Goal: Communication & Community: Answer question/provide support

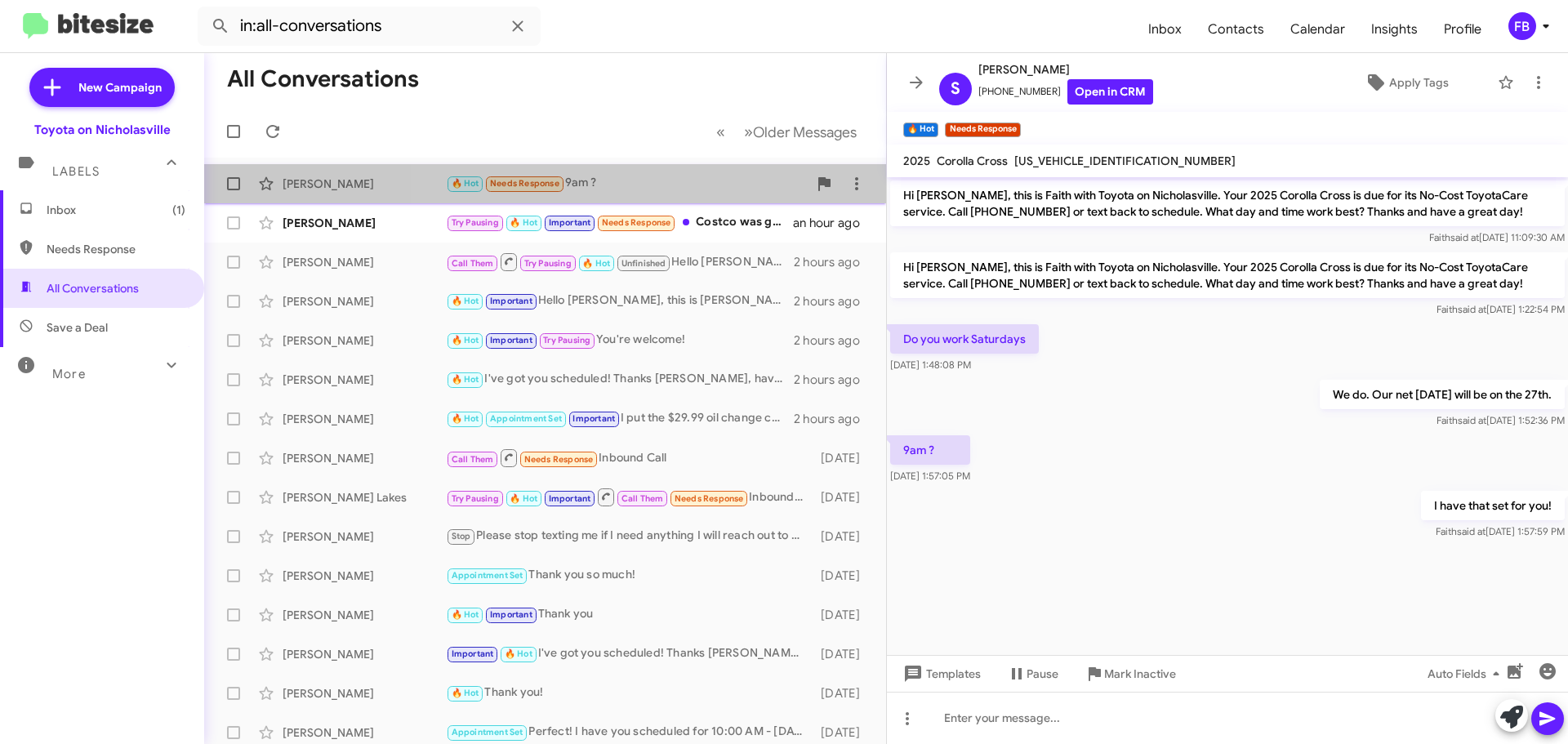
click at [672, 198] on div "[PERSON_NAME] 🔥 Hot Needs Response 9am ? an hour ago" at bounding box center [545, 183] width 656 height 33
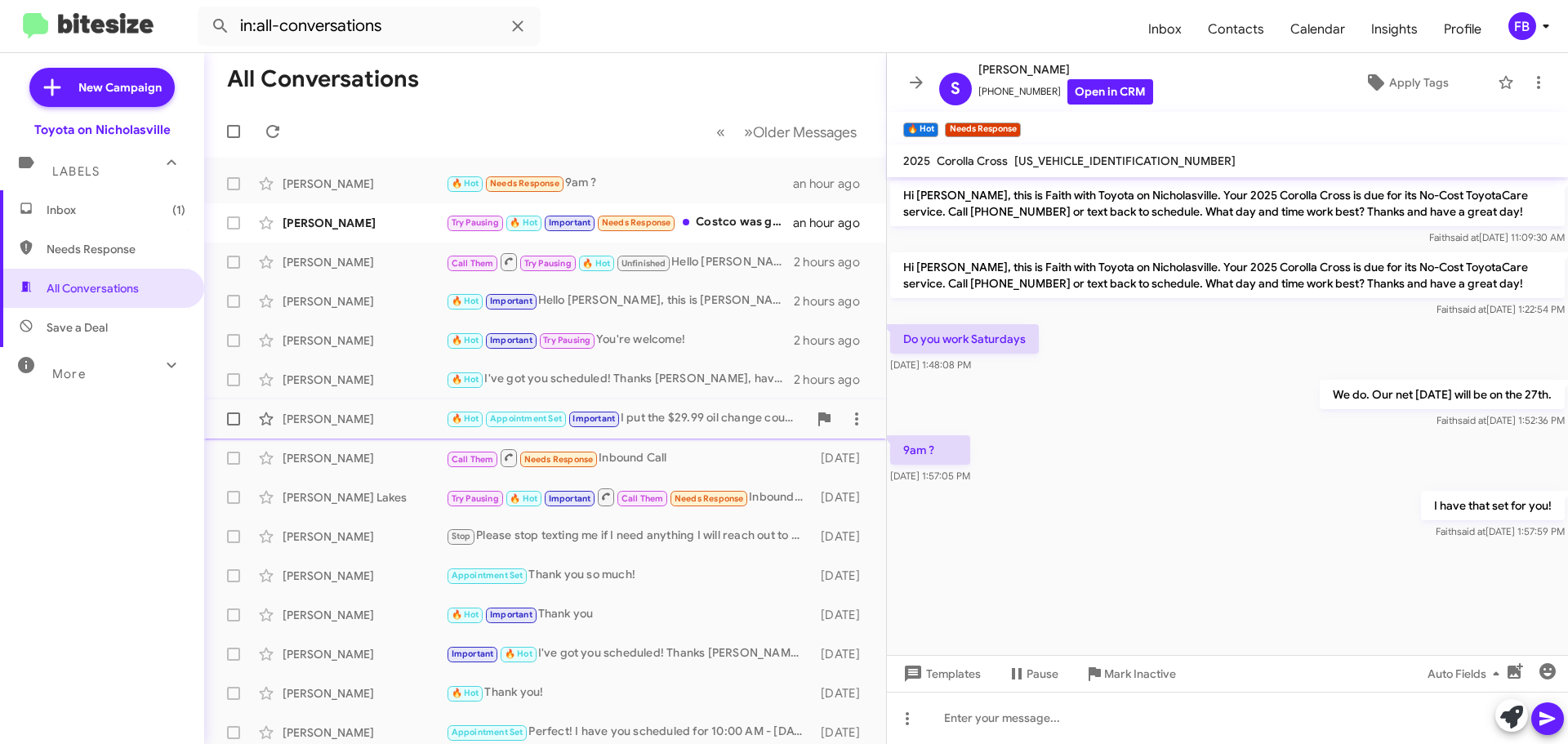
click at [348, 409] on div "[PERSON_NAME] 🔥 Hot Appointment Set Important I put the $29.99 oil change coupo…" at bounding box center [545, 419] width 656 height 33
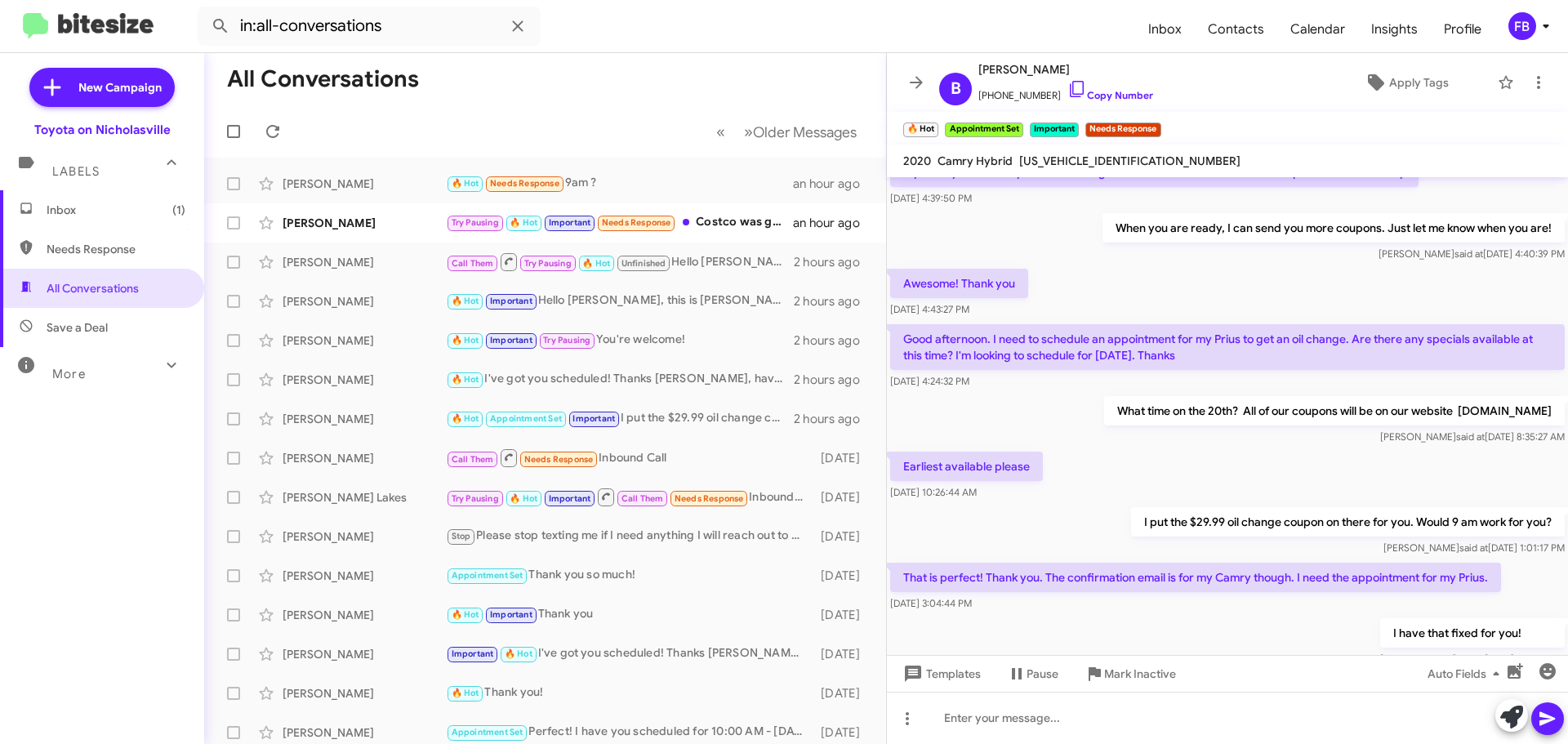
scroll to position [2054, 0]
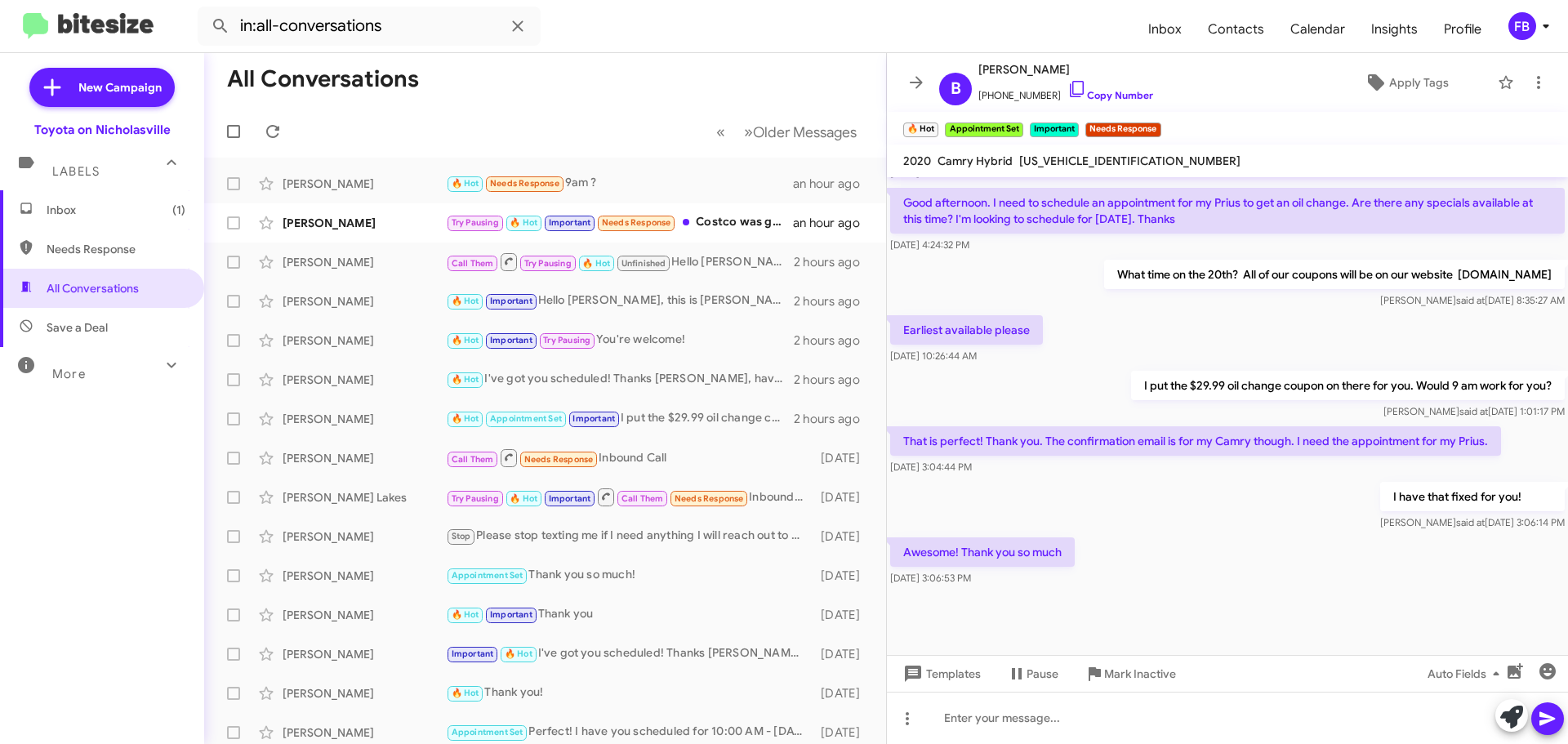
click at [110, 207] on span "Inbox (1)" at bounding box center [115, 210] width 138 height 16
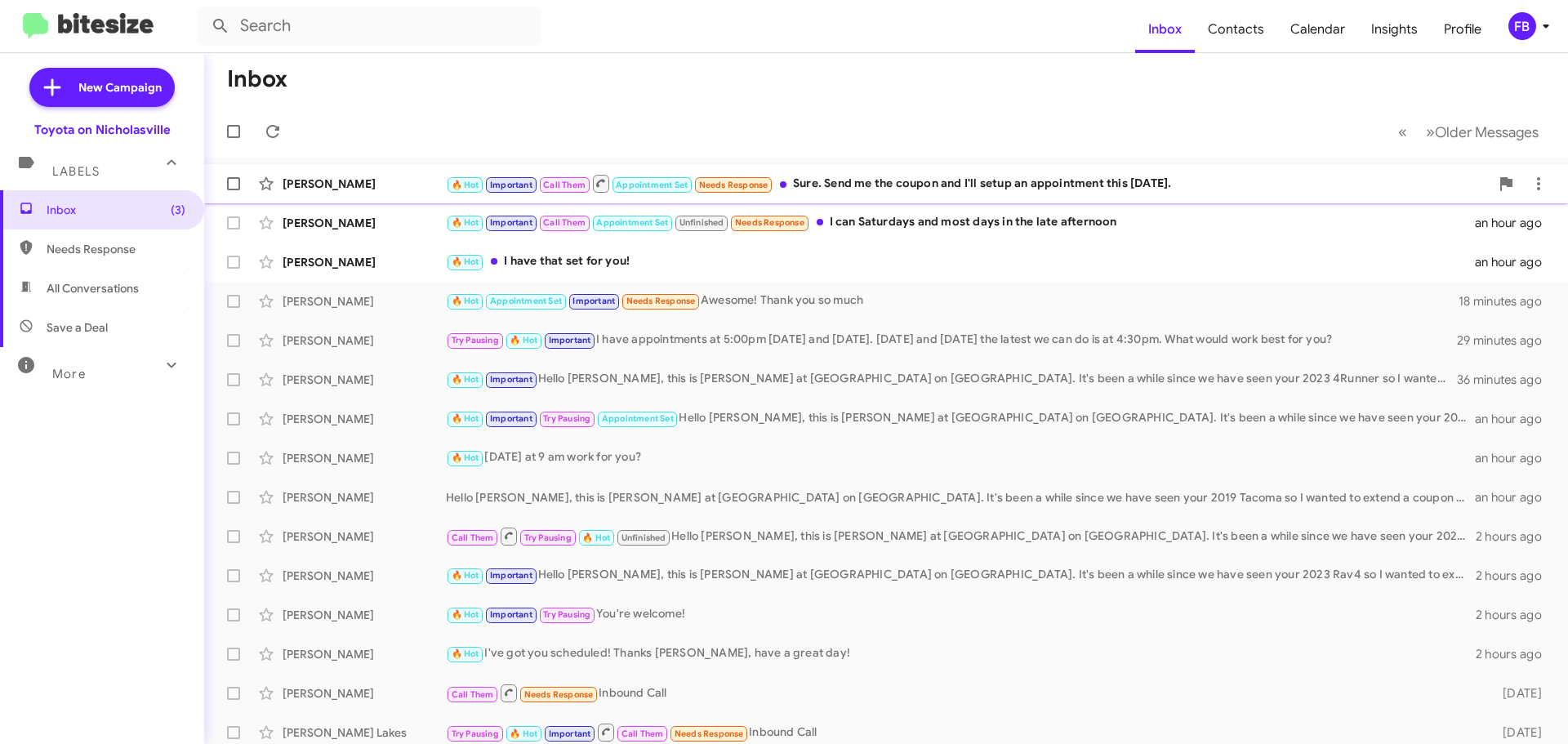
click at [958, 190] on div "🔥 Hot Important Call Them Appointment Set Needs Response Sure. Send me the coup…" at bounding box center [968, 183] width 1044 height 21
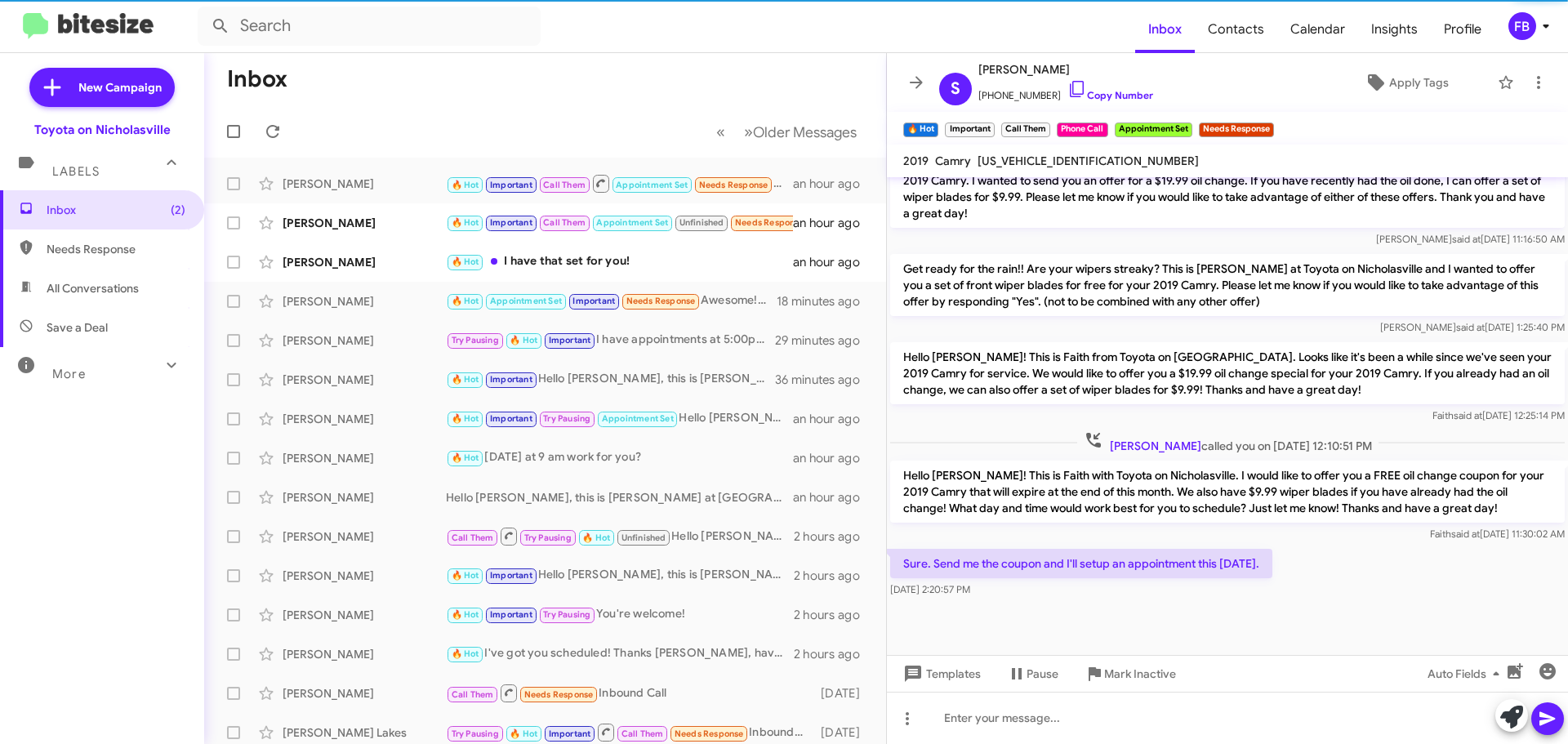
scroll to position [1428, 0]
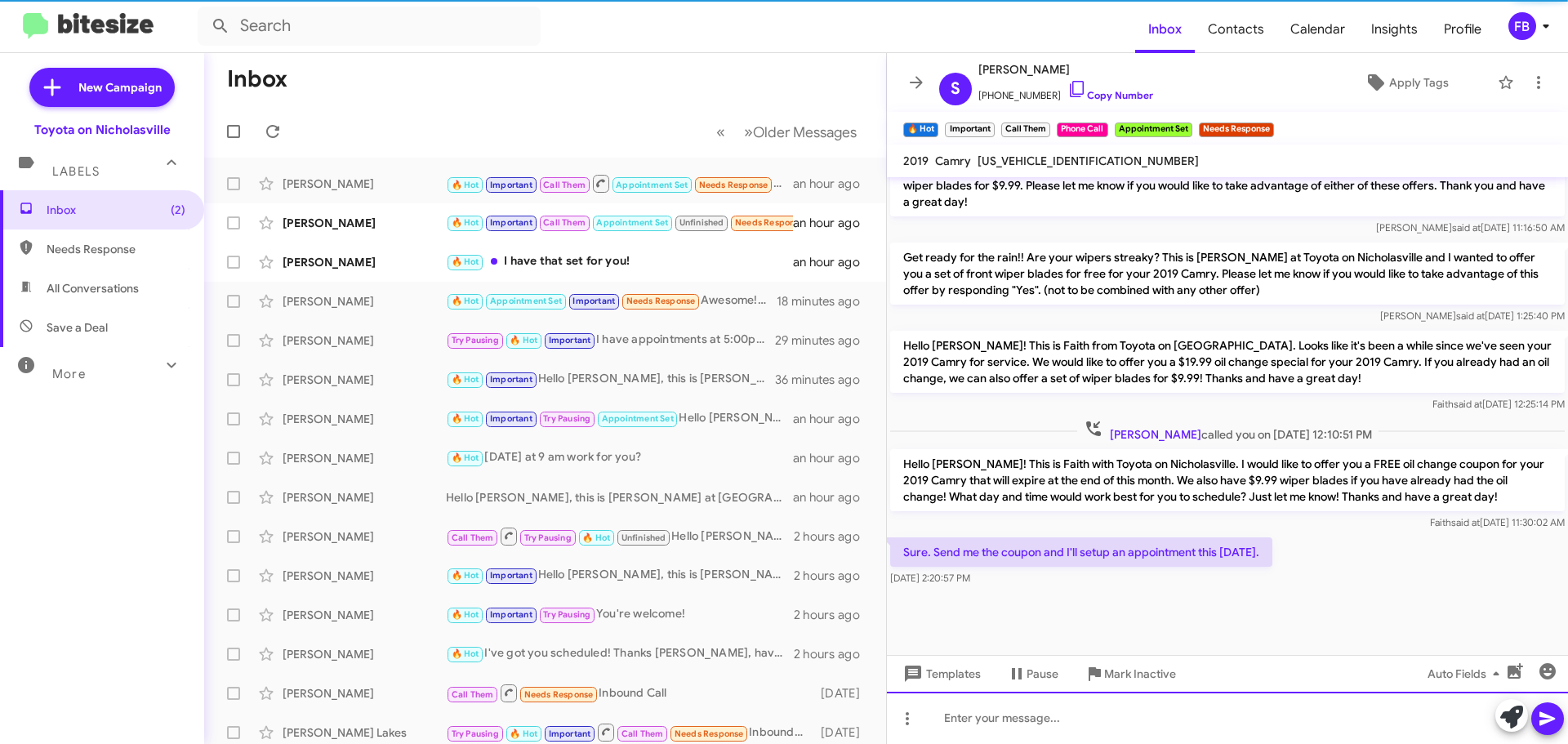
click at [1052, 717] on div at bounding box center [1228, 717] width 682 height 53
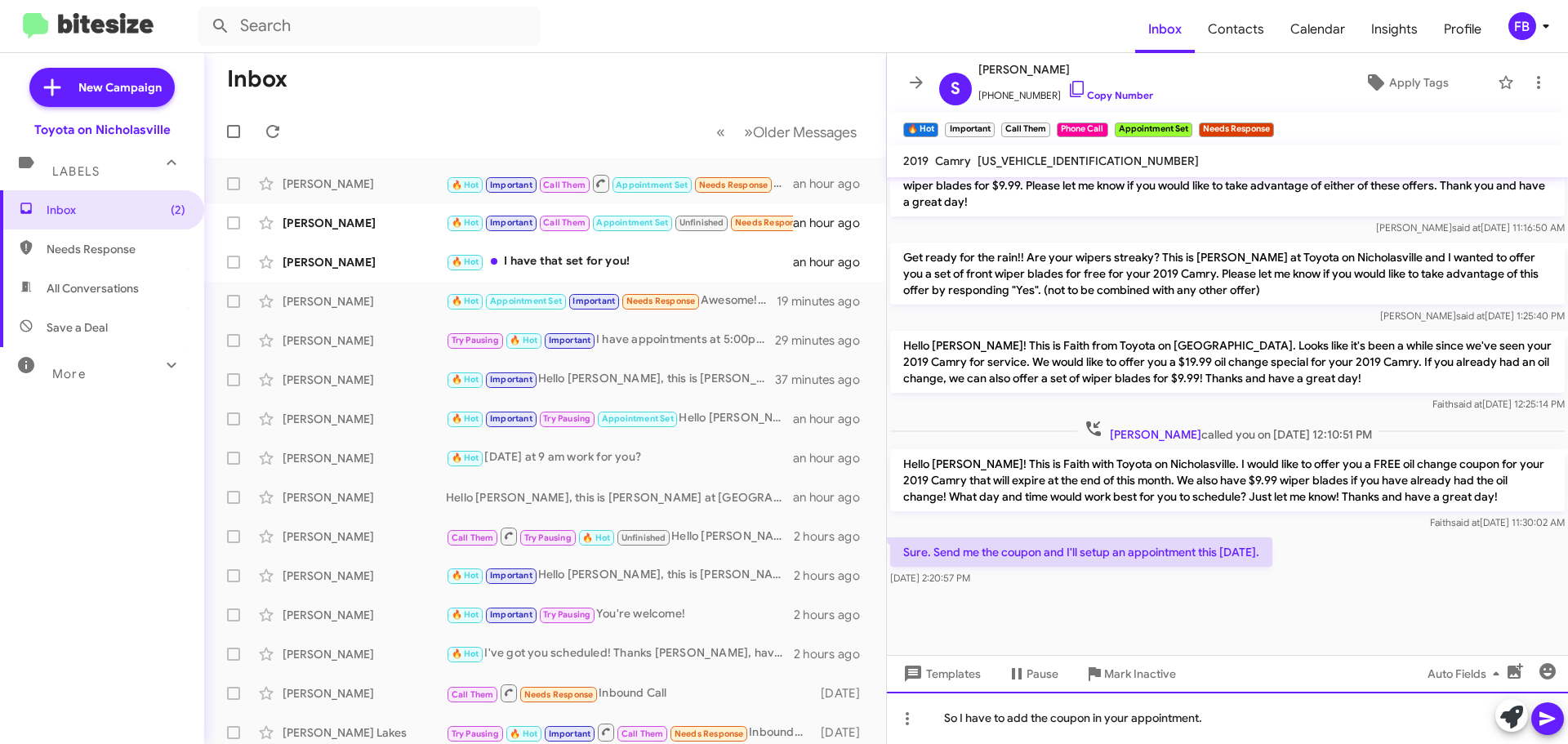
click at [1234, 726] on div "So I have to add the coupon in your appointment." at bounding box center [1228, 717] width 682 height 53
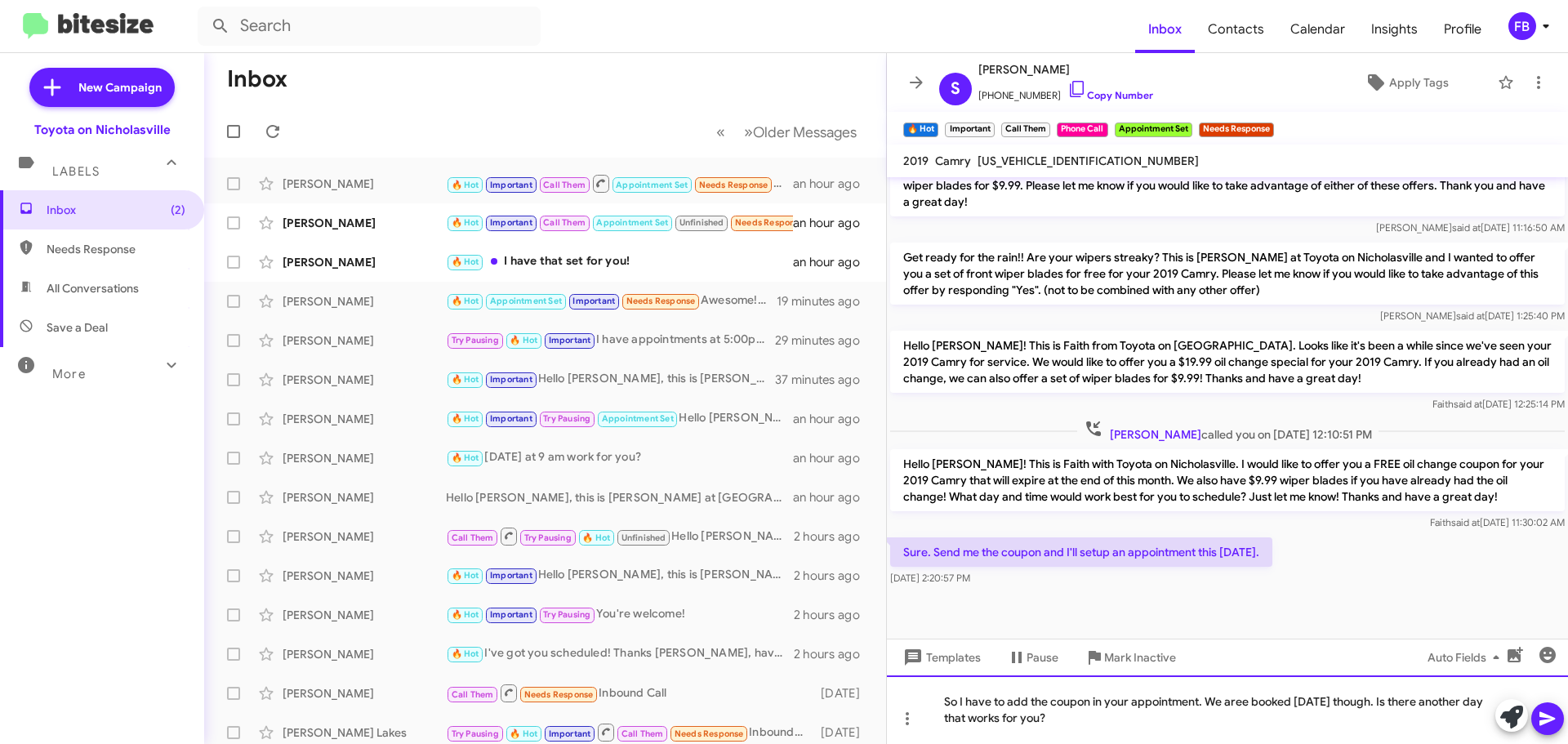
click at [1249, 700] on div "So I have to add the coupon in your appointment. We aree booked [DATE] though. …" at bounding box center [1228, 709] width 682 height 69
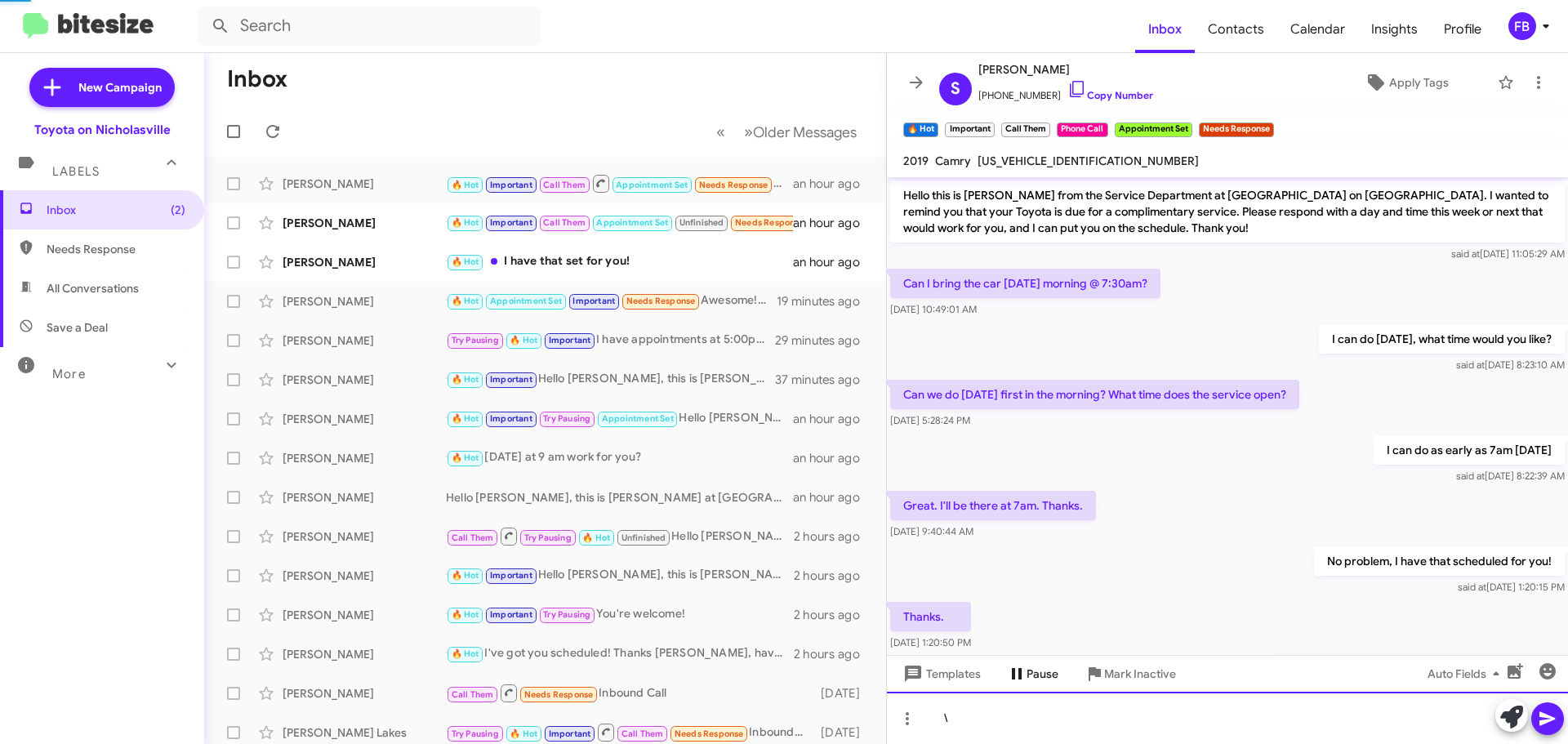
scroll to position [81, 0]
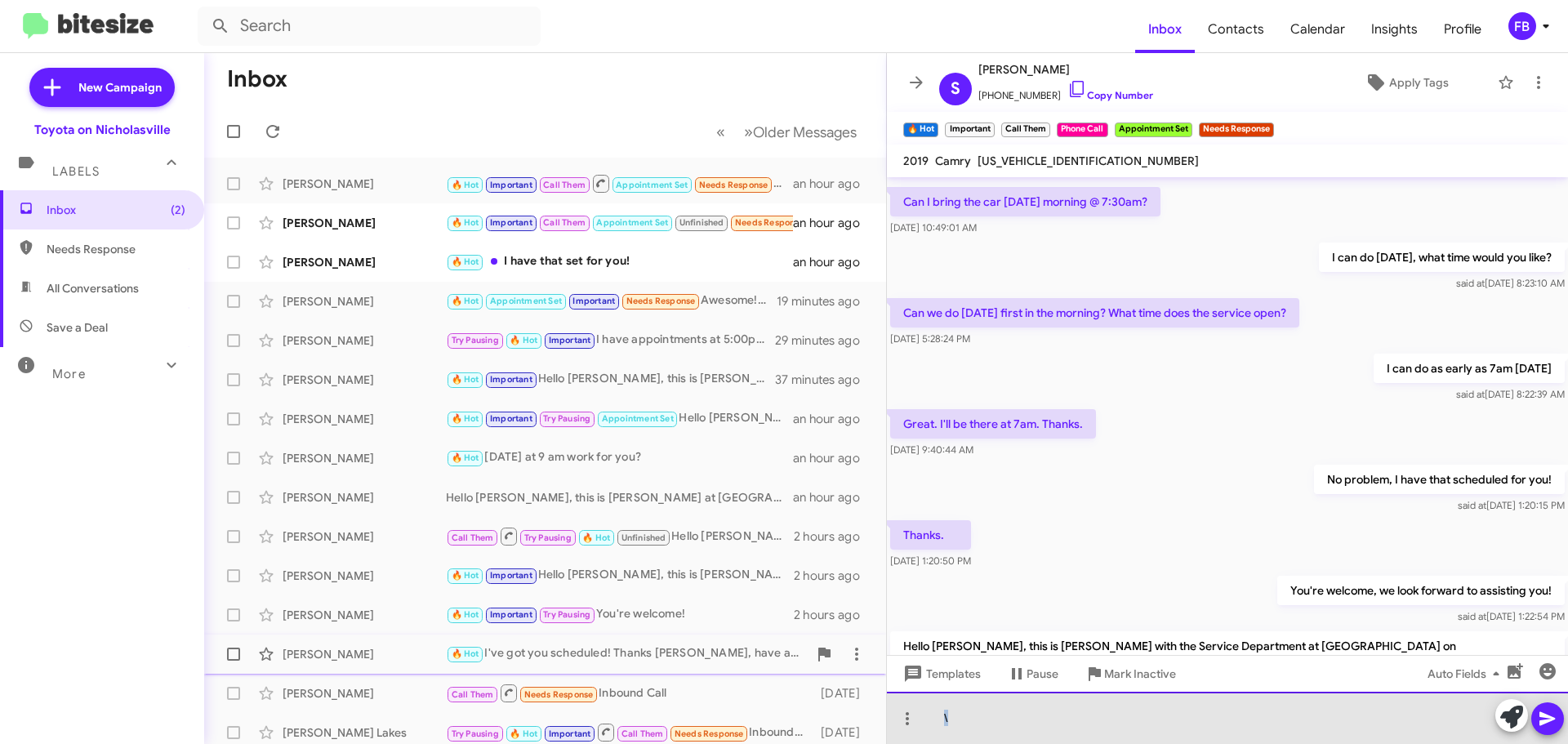
drag, startPoint x: 400, startPoint y: 673, endPoint x: 508, endPoint y: 652, distance: 110.0
click at [400, 668] on div "Inbox « Previous » Next Older Messages [PERSON_NAME] 🔥 Hot Important Call Them …" at bounding box center [886, 398] width 1364 height 691
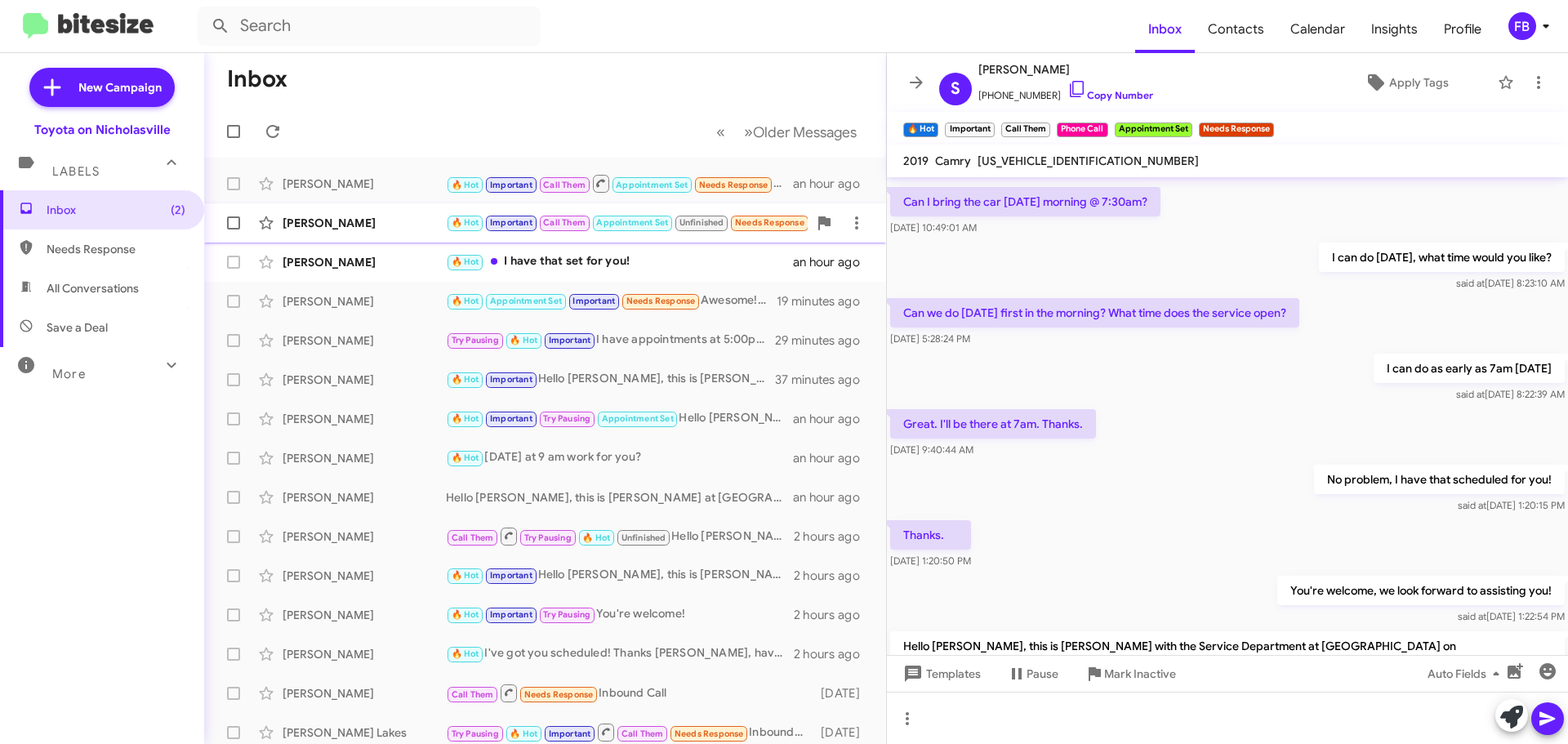
click at [363, 220] on div "[PERSON_NAME]" at bounding box center [364, 222] width 164 height 16
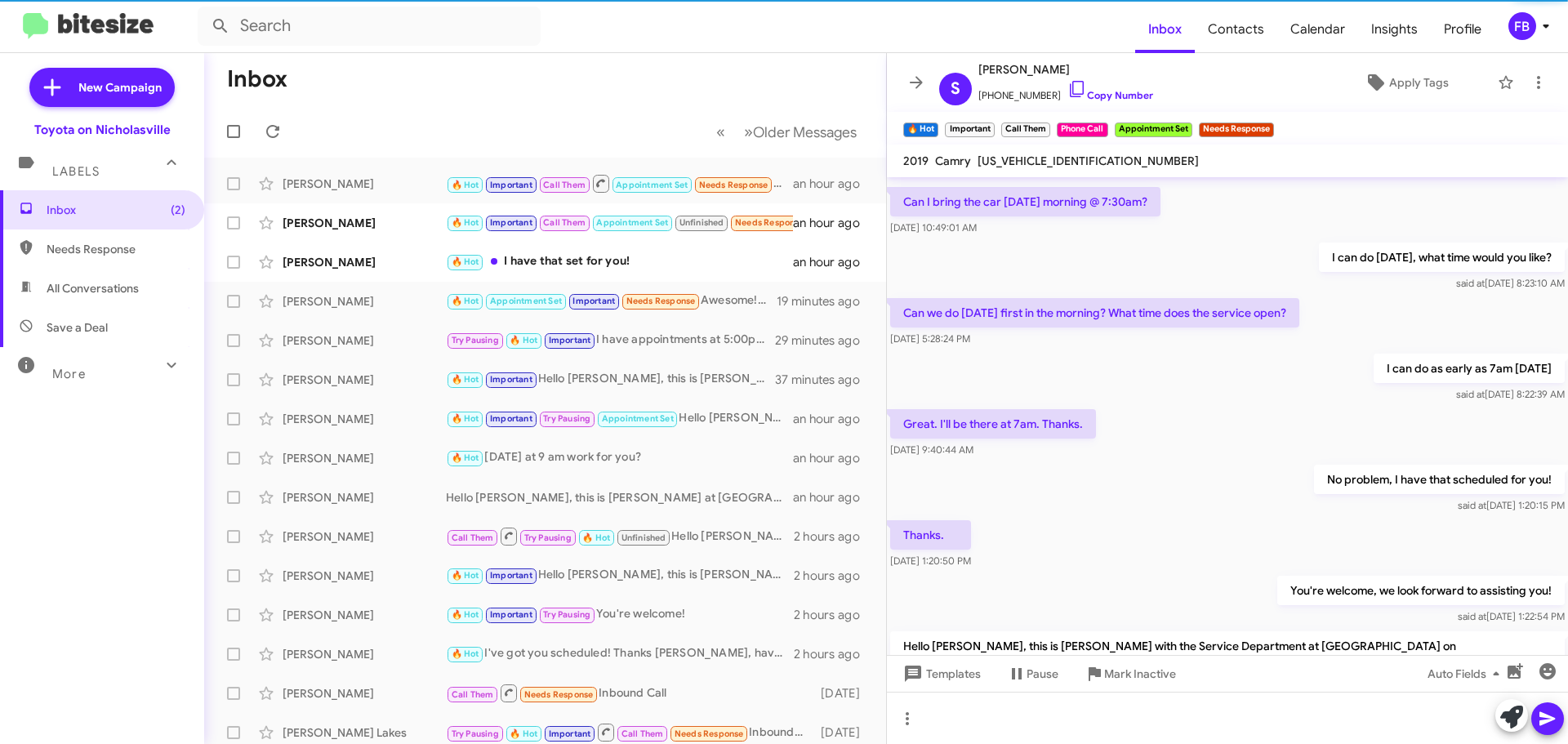
scroll to position [813, 0]
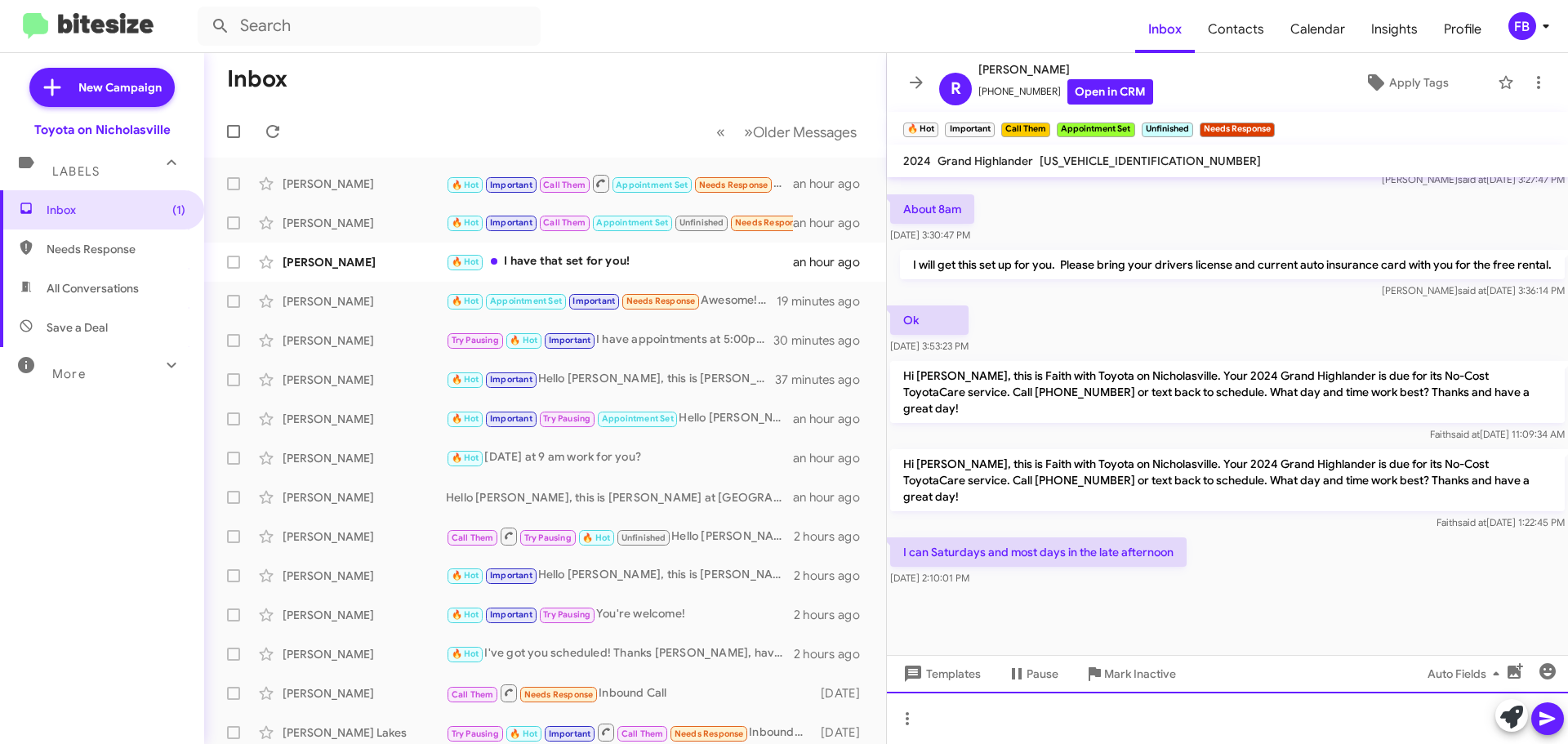
click at [1035, 714] on div at bounding box center [1228, 717] width 682 height 53
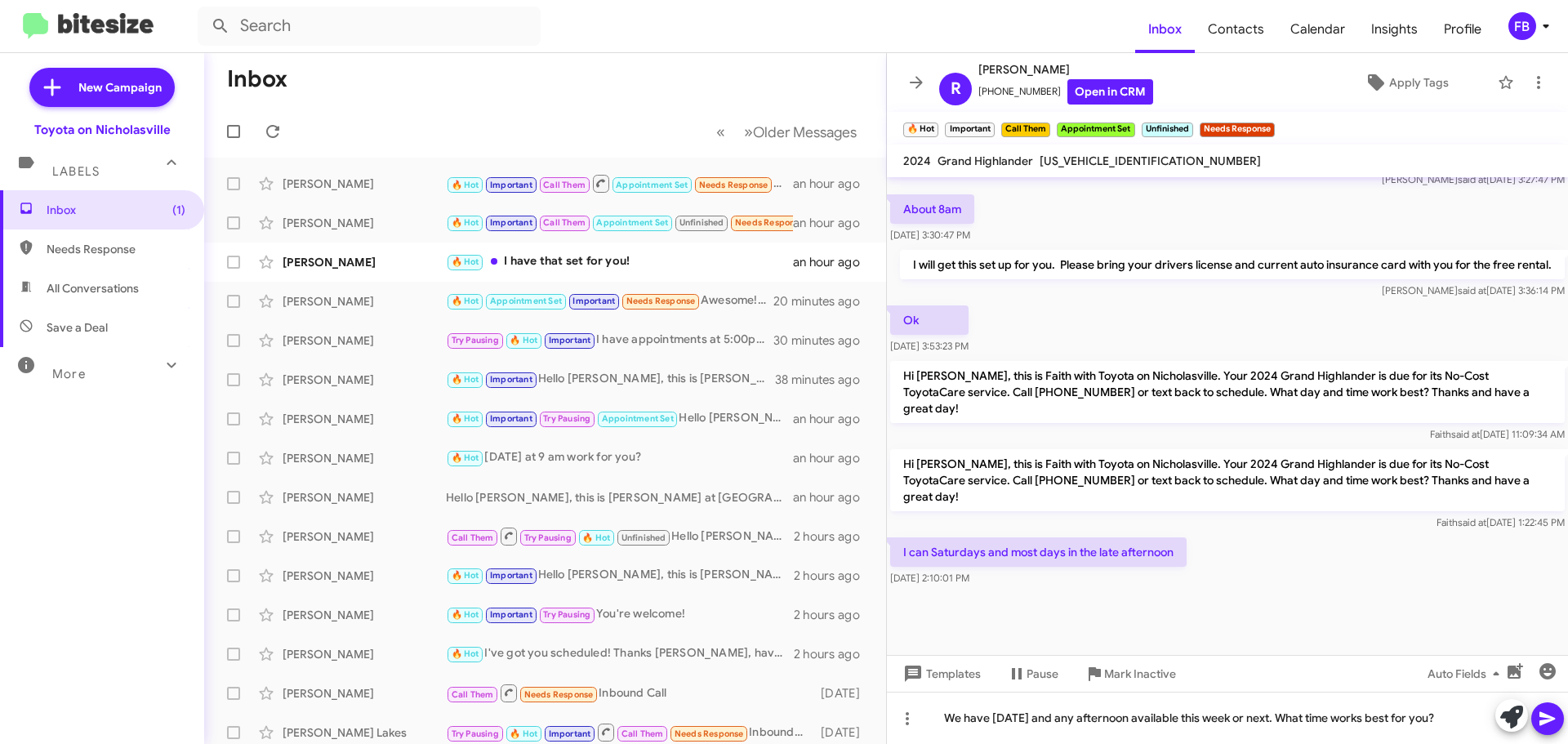
click at [1549, 724] on icon at bounding box center [1548, 719] width 20 height 20
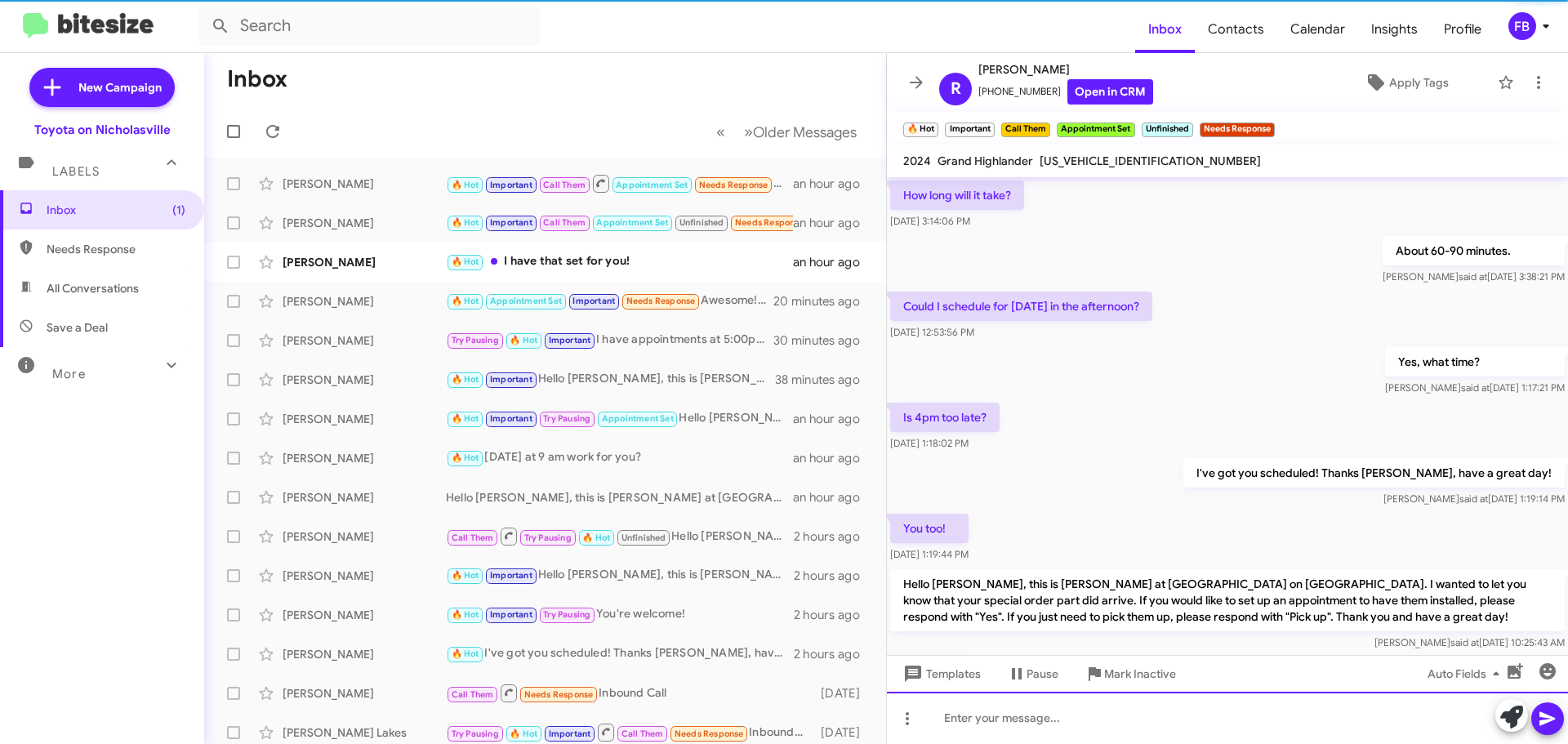
scroll to position [81, 0]
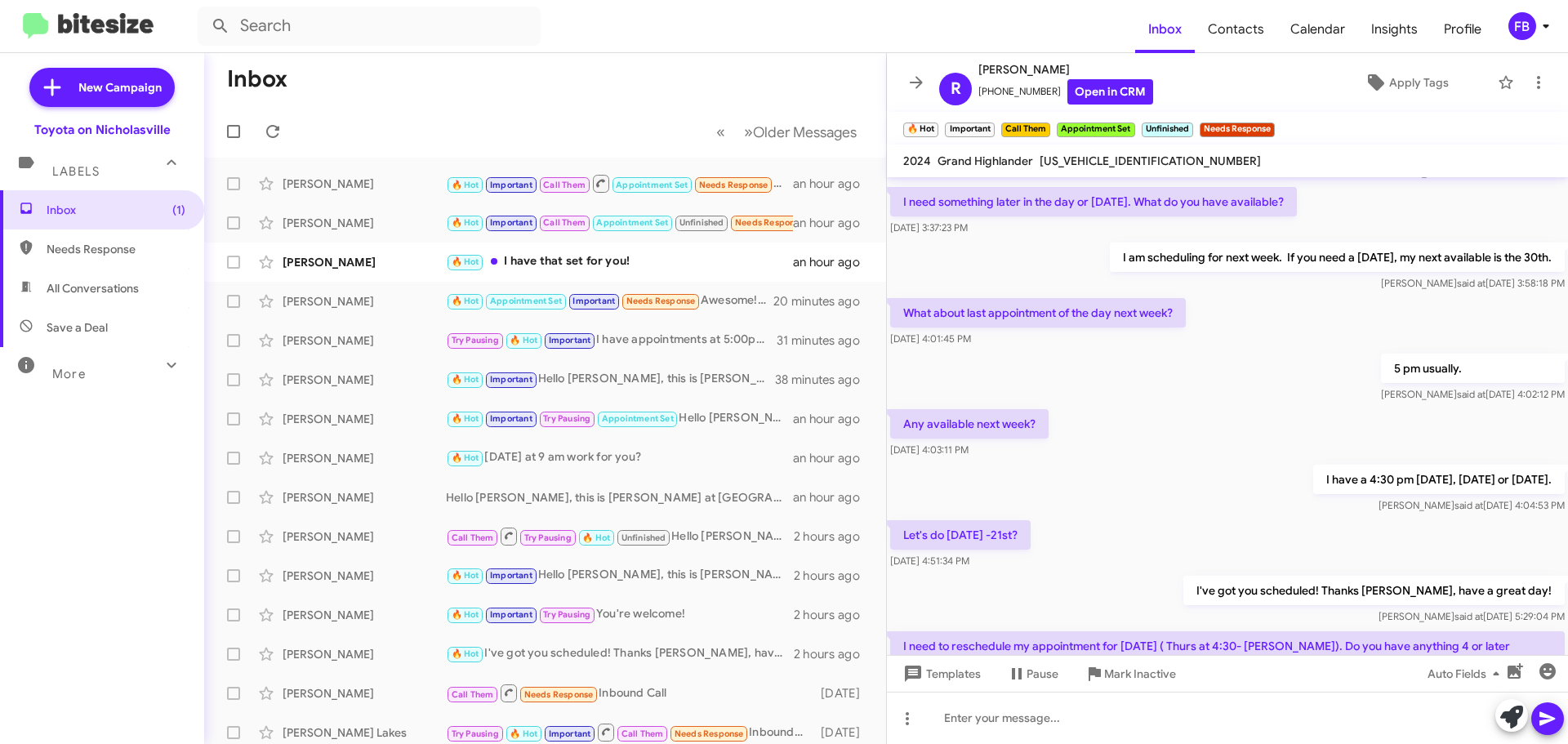
click at [96, 295] on span "All Conversations" at bounding box center [92, 288] width 92 height 16
type input "in:all-conversations"
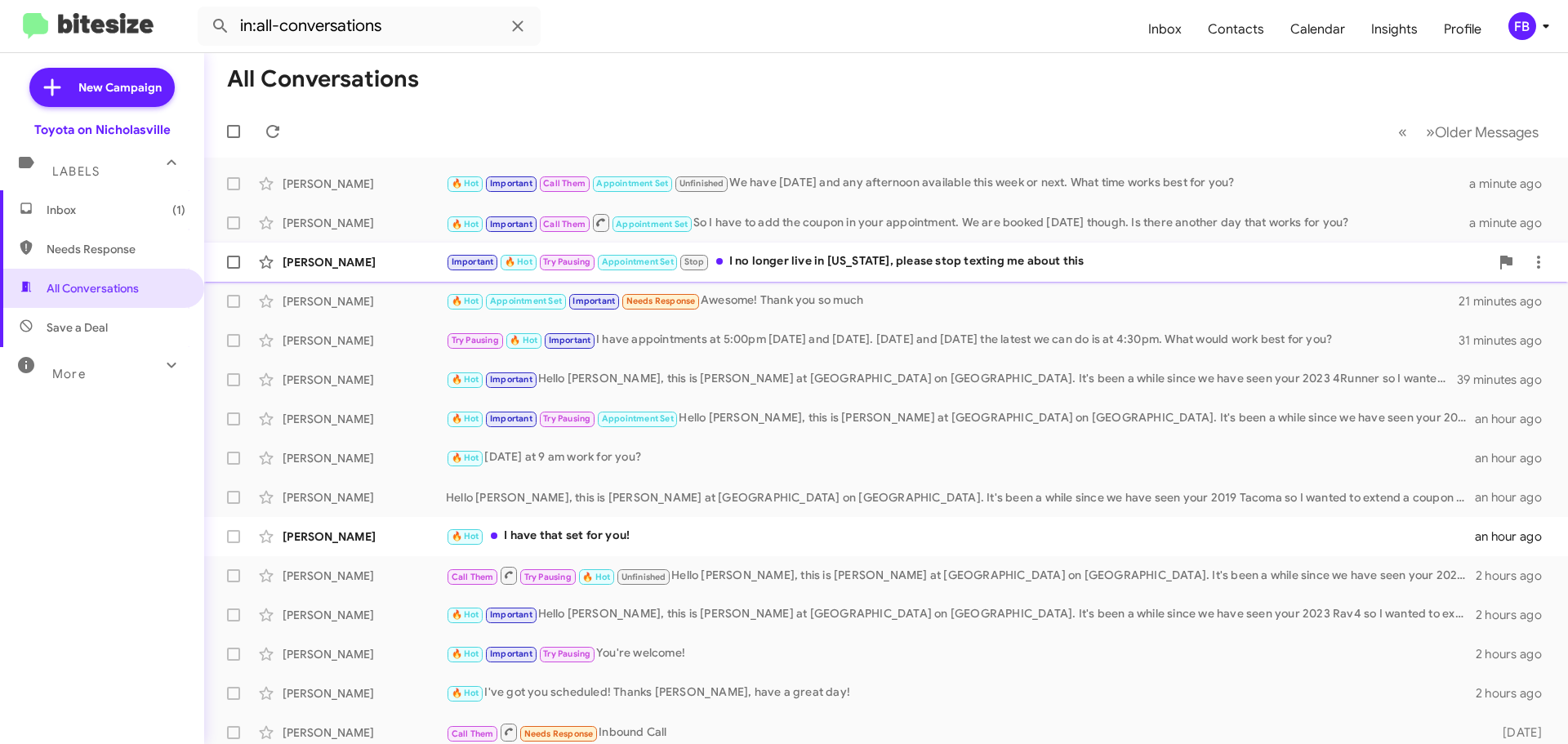
click at [868, 262] on div "Important 🔥 Hot Try Pausing Appointment Set Stop I no longer live in [US_STATE]…" at bounding box center [968, 262] width 1044 height 19
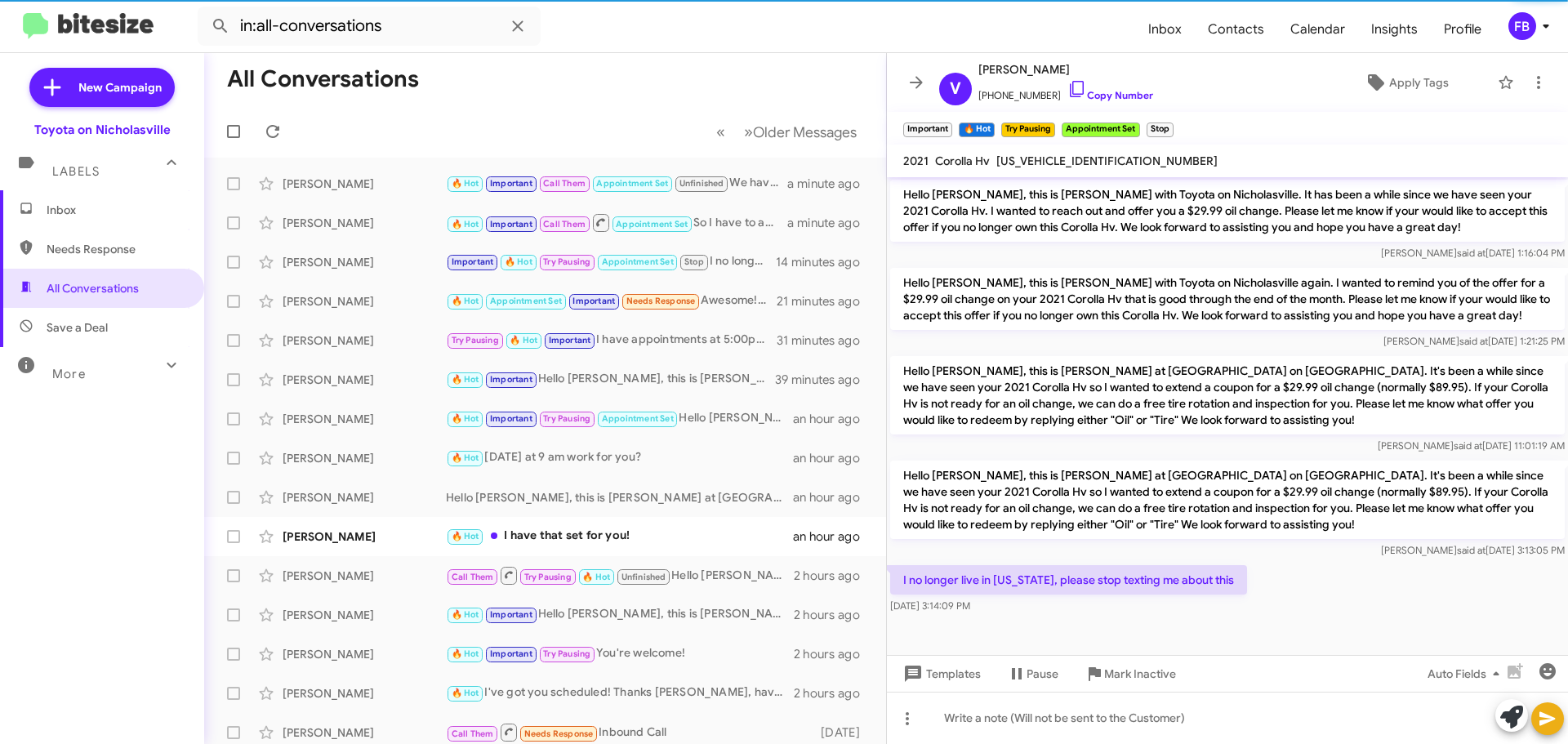
scroll to position [2094, 0]
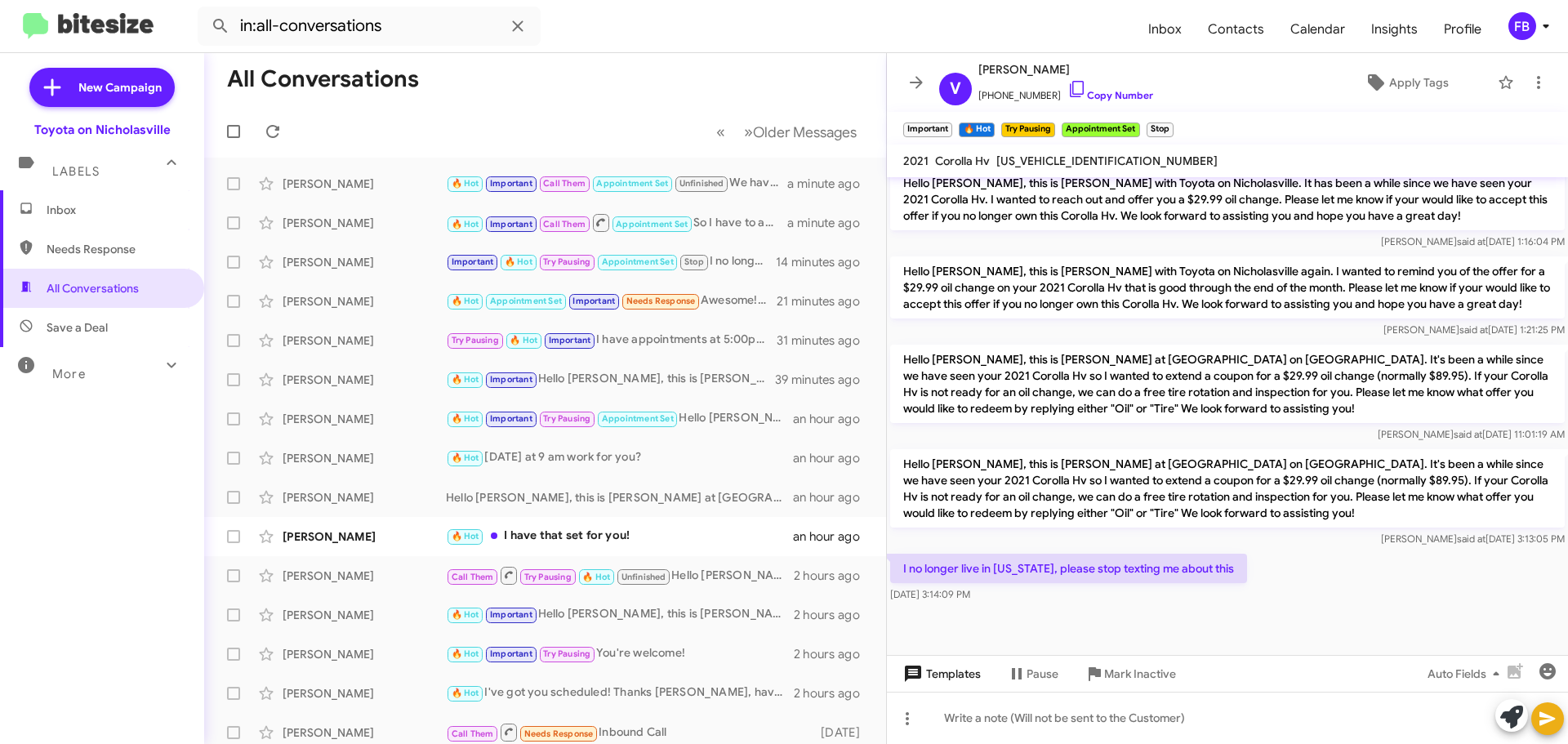
click at [963, 678] on span "Templates" at bounding box center [941, 673] width 81 height 29
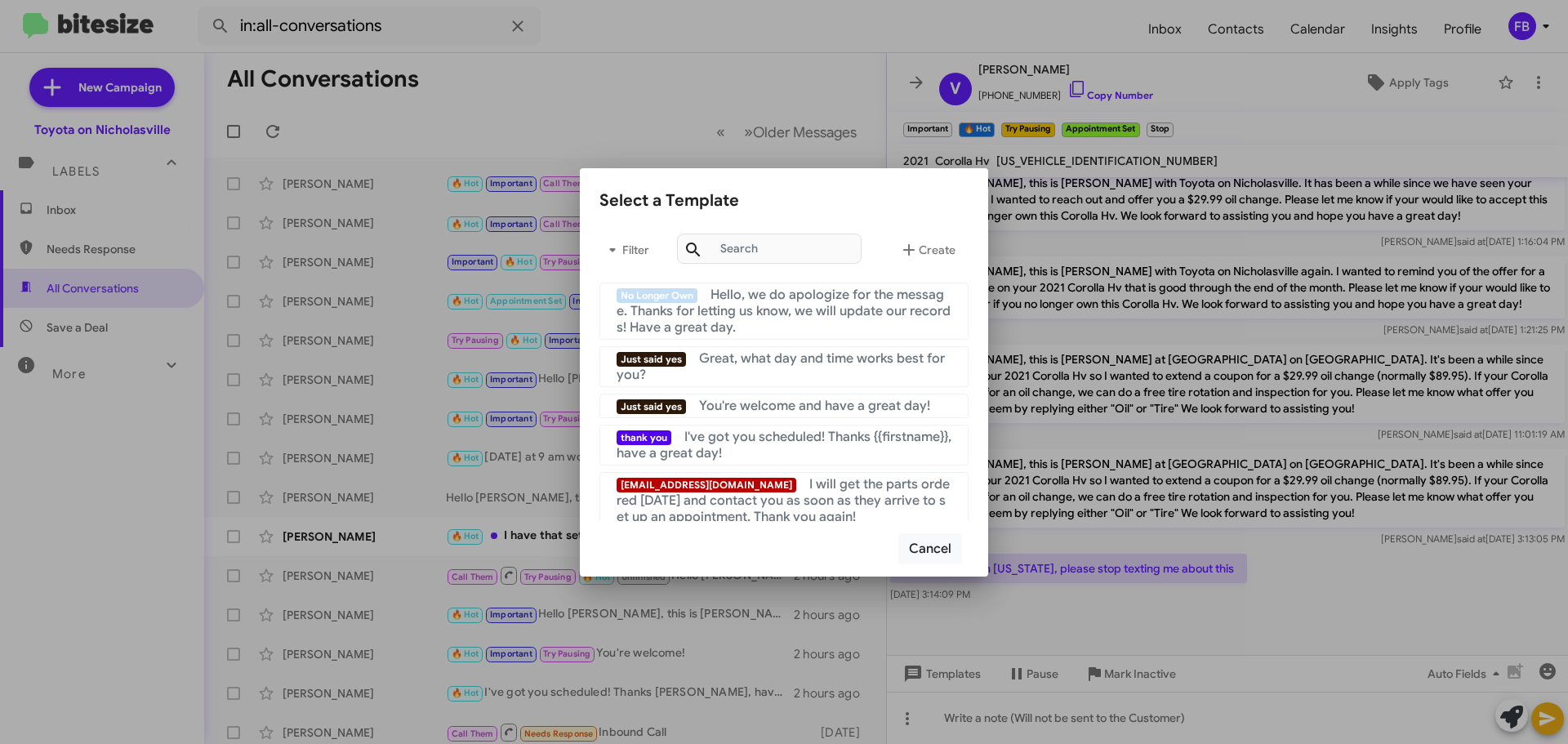
click at [1345, 529] on div at bounding box center [784, 372] width 1568 height 744
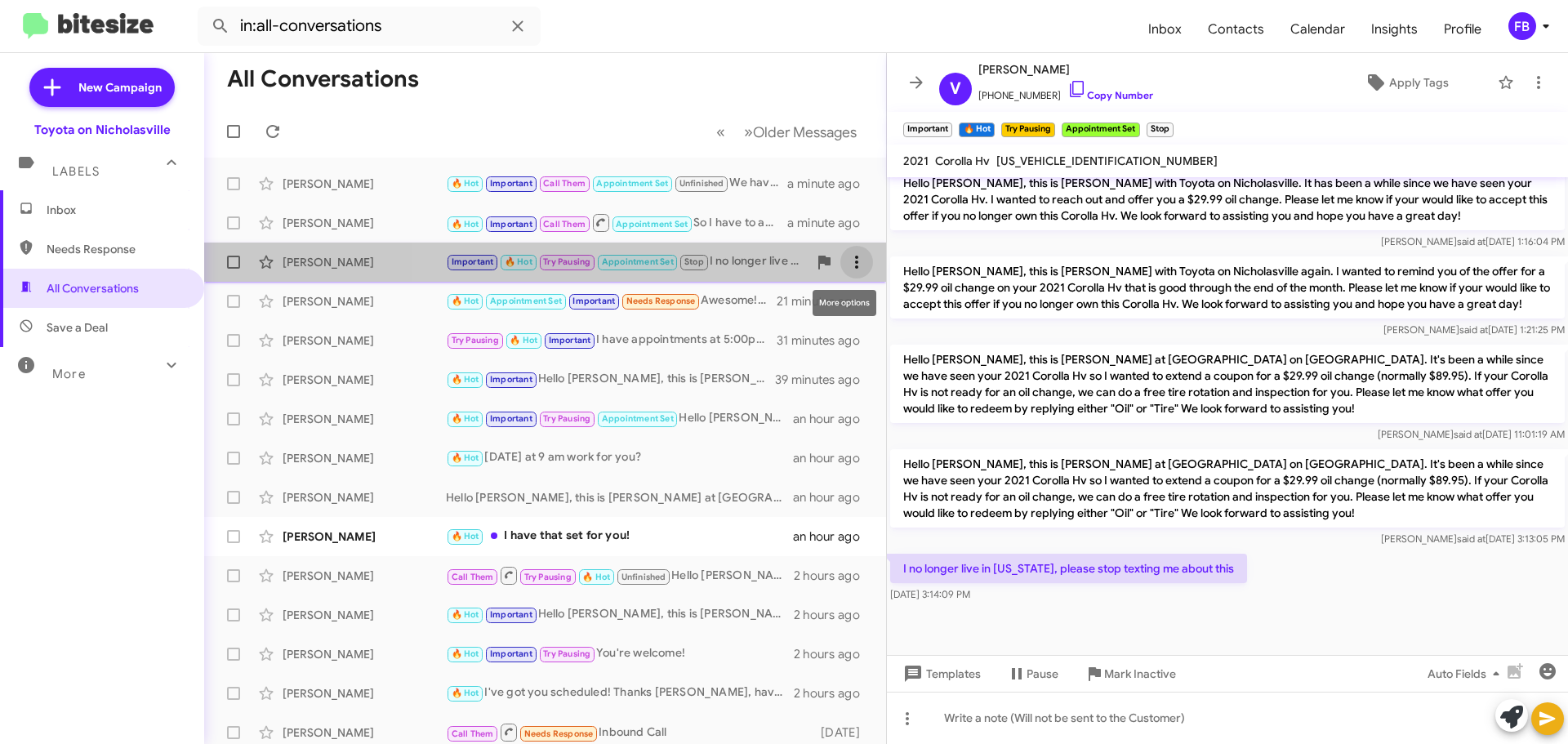
click at [847, 255] on icon at bounding box center [857, 263] width 20 height 20
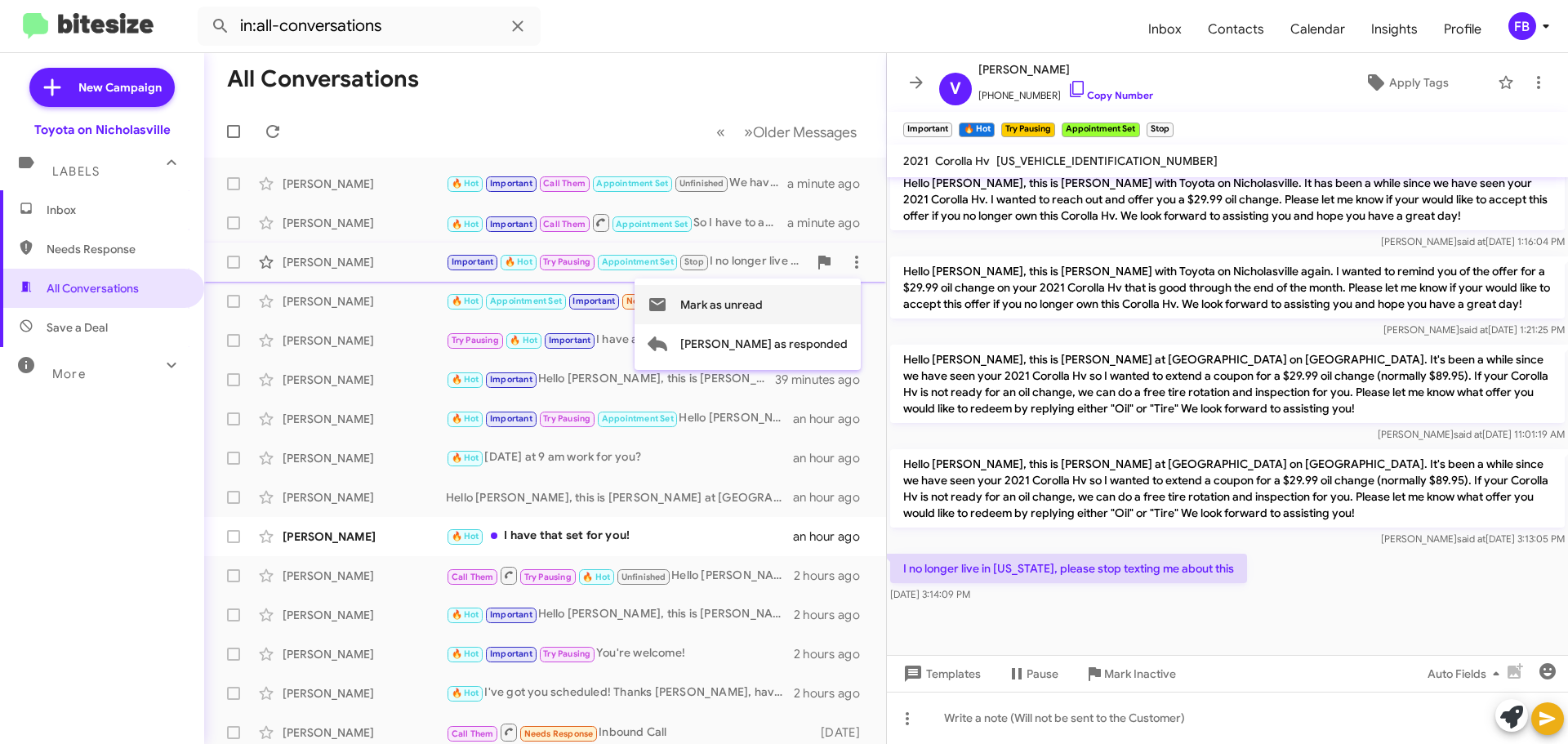
click at [763, 304] on span "Mark as unread" at bounding box center [722, 305] width 82 height 39
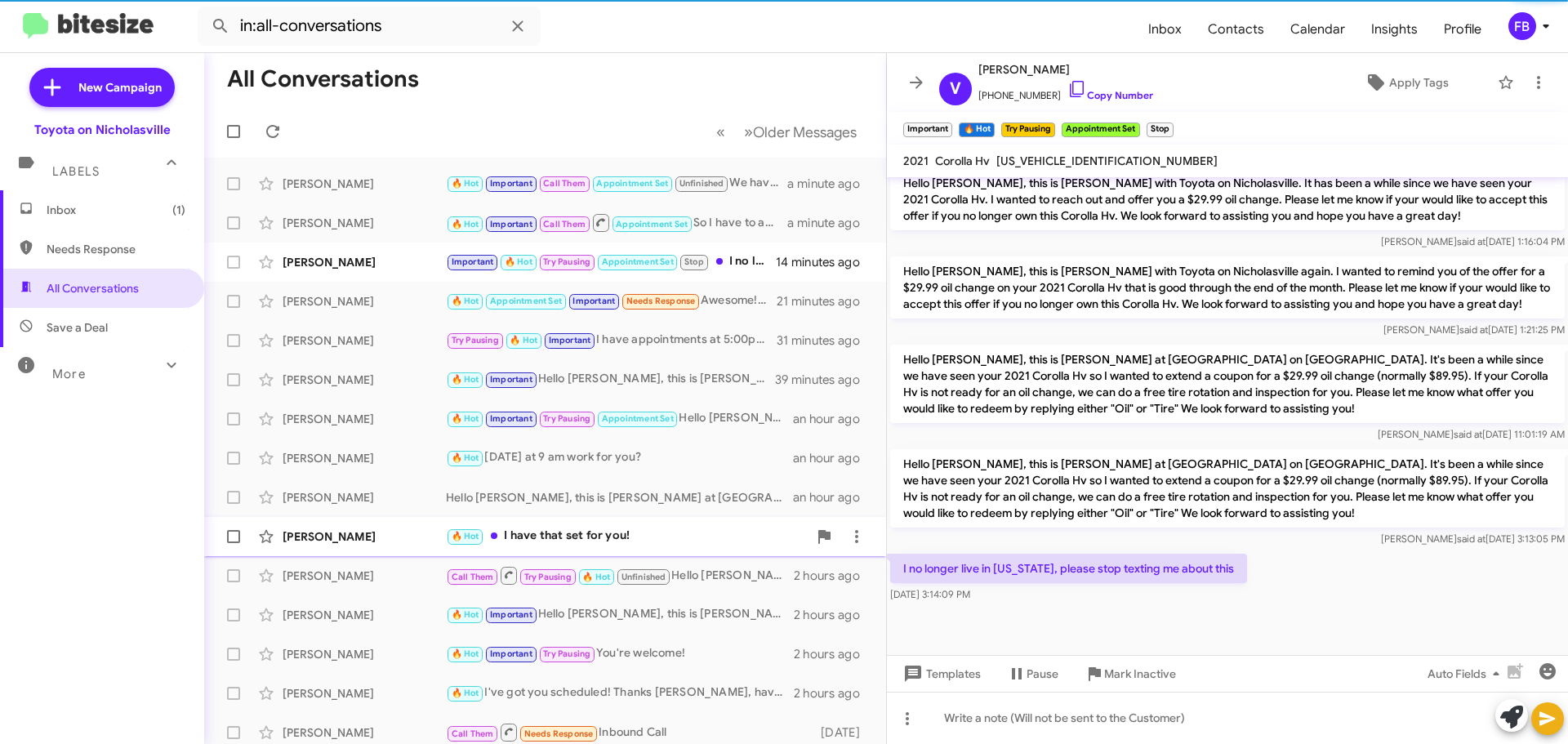
click at [331, 533] on div "[PERSON_NAME]" at bounding box center [364, 537] width 164 height 16
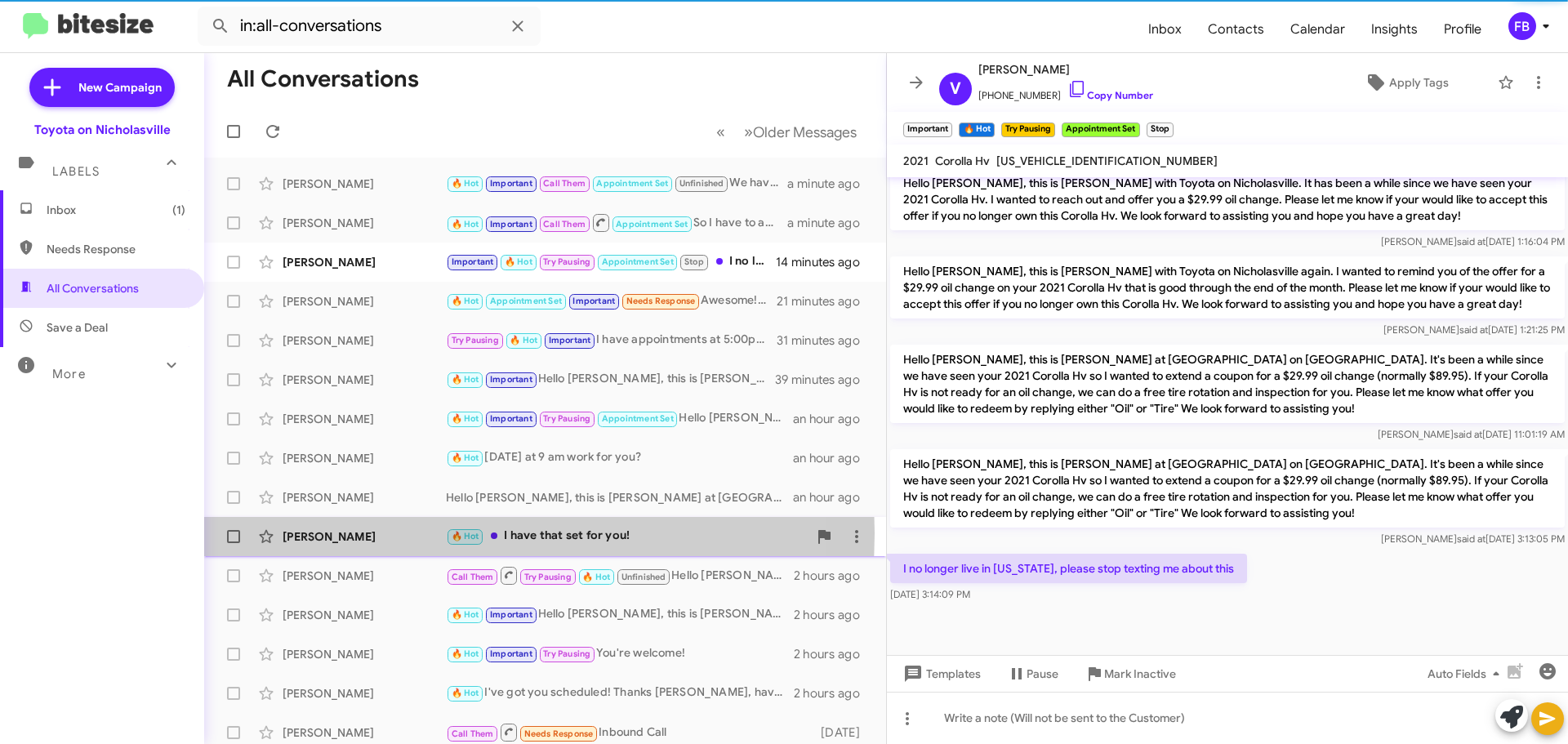
click at [331, 533] on div "[PERSON_NAME]" at bounding box center [364, 537] width 164 height 16
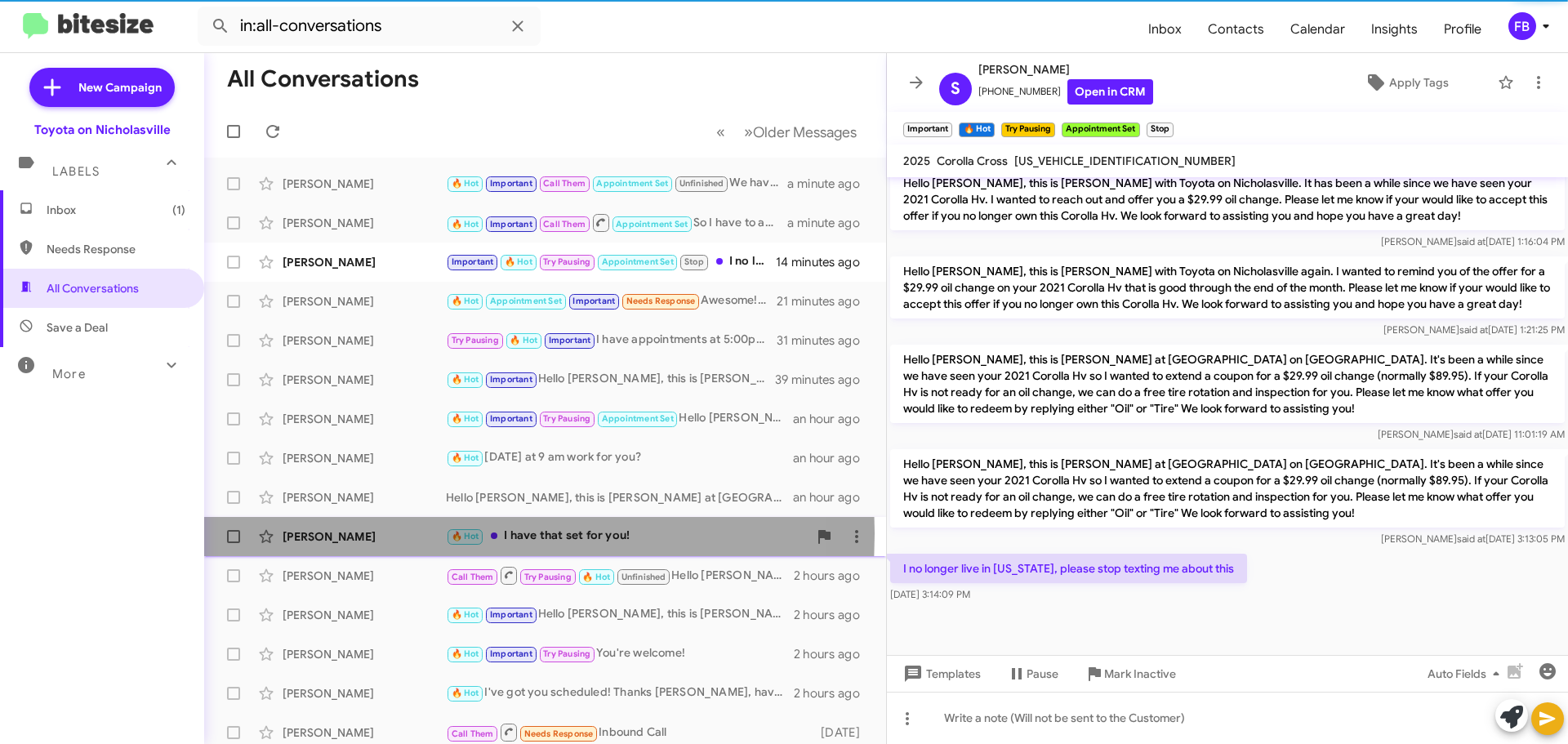
click at [331, 533] on div "[PERSON_NAME]" at bounding box center [364, 537] width 164 height 16
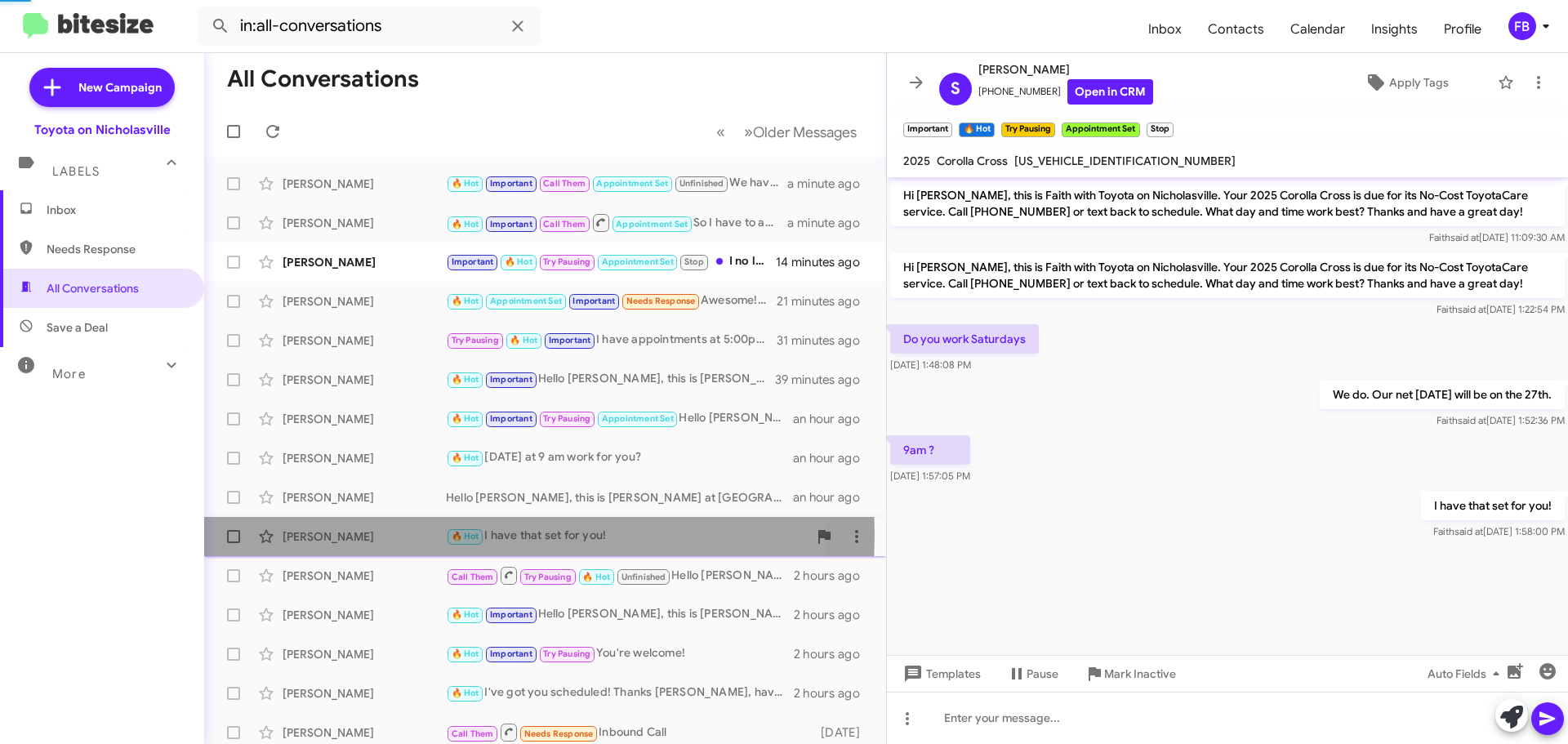
click at [331, 533] on div "[PERSON_NAME]" at bounding box center [364, 537] width 164 height 16
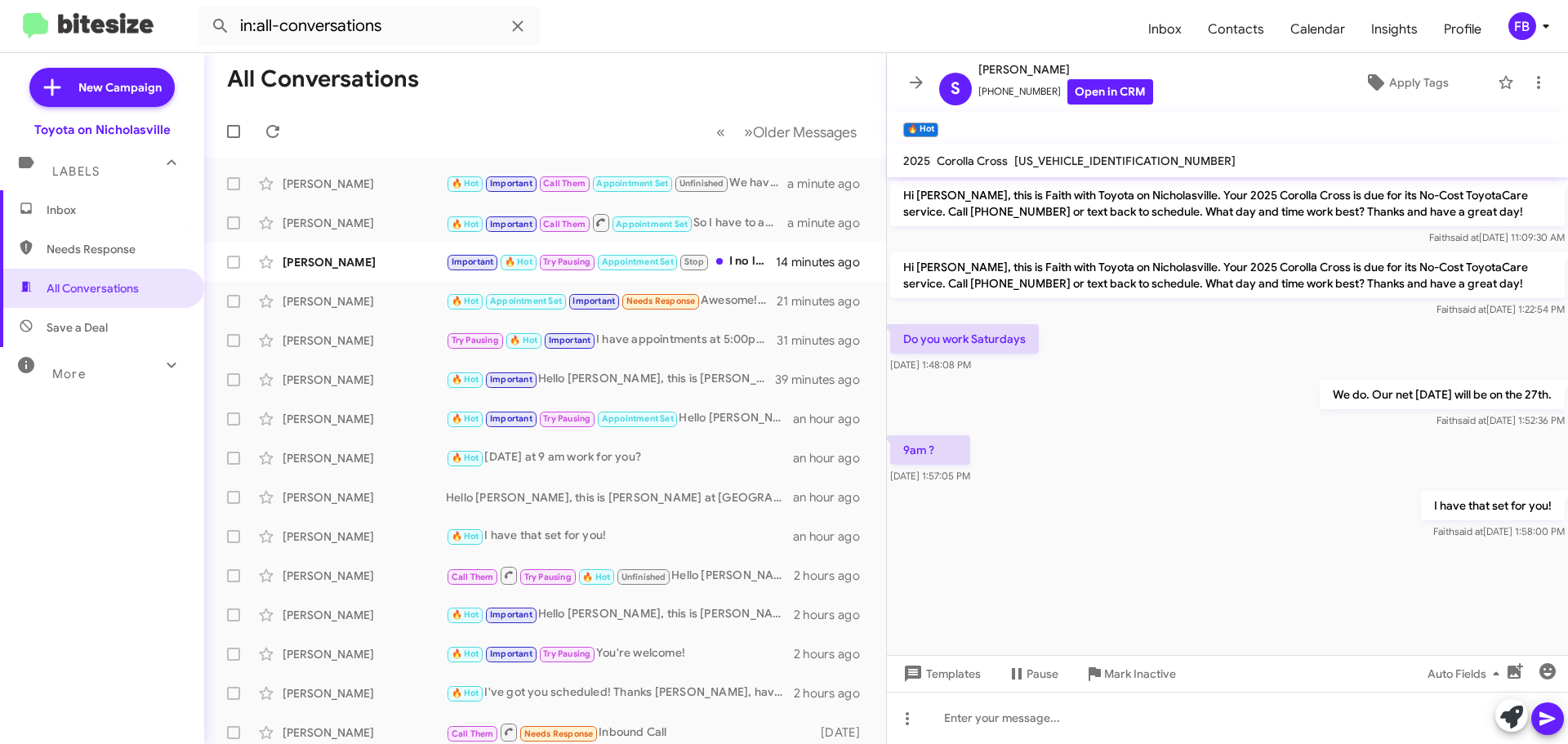
click at [147, 201] on span "Inbox" at bounding box center [102, 210] width 205 height 39
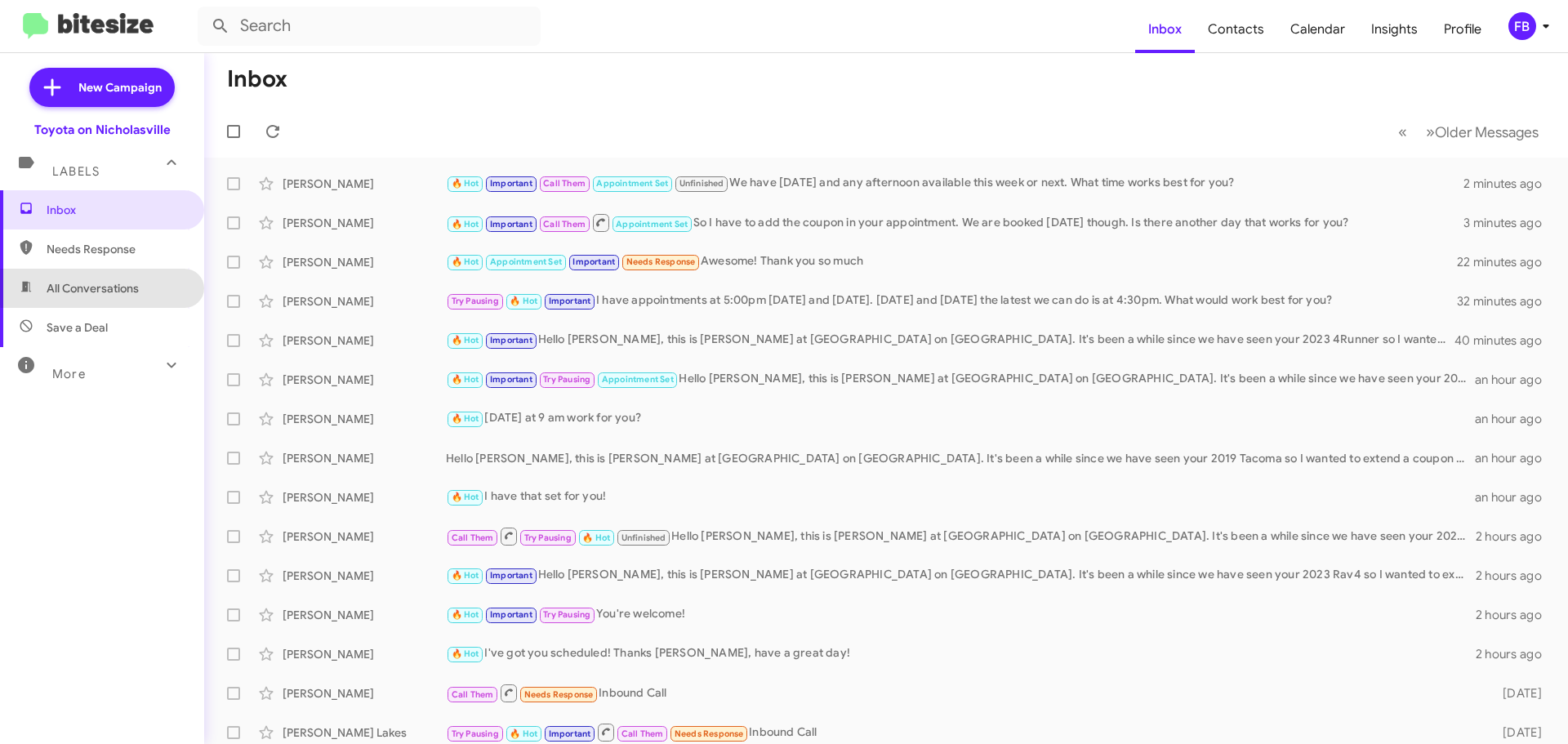
click at [102, 288] on span "All Conversations" at bounding box center [92, 288] width 92 height 16
type input "in:all-conversations"
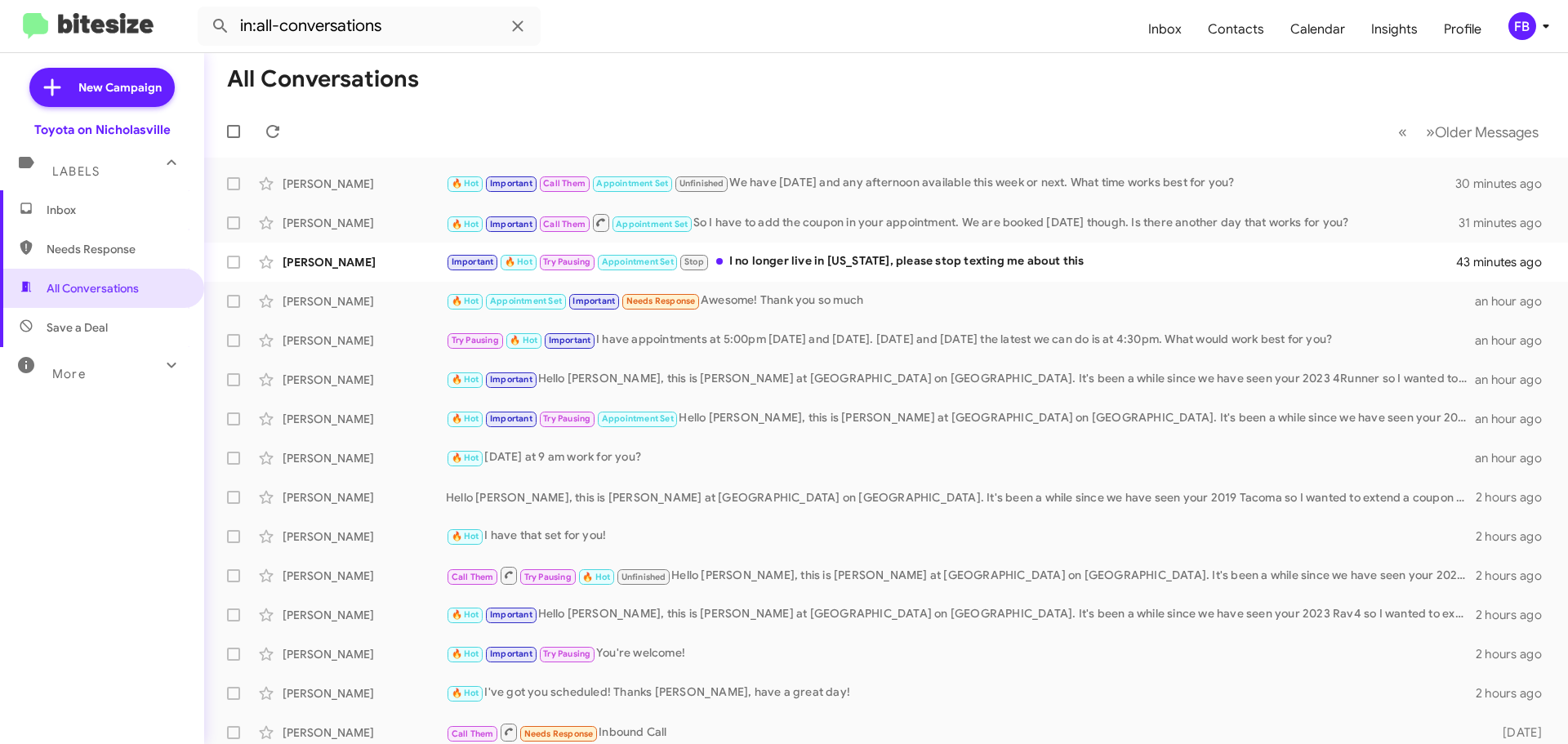
click at [75, 207] on span "Inbox" at bounding box center [115, 210] width 138 height 16
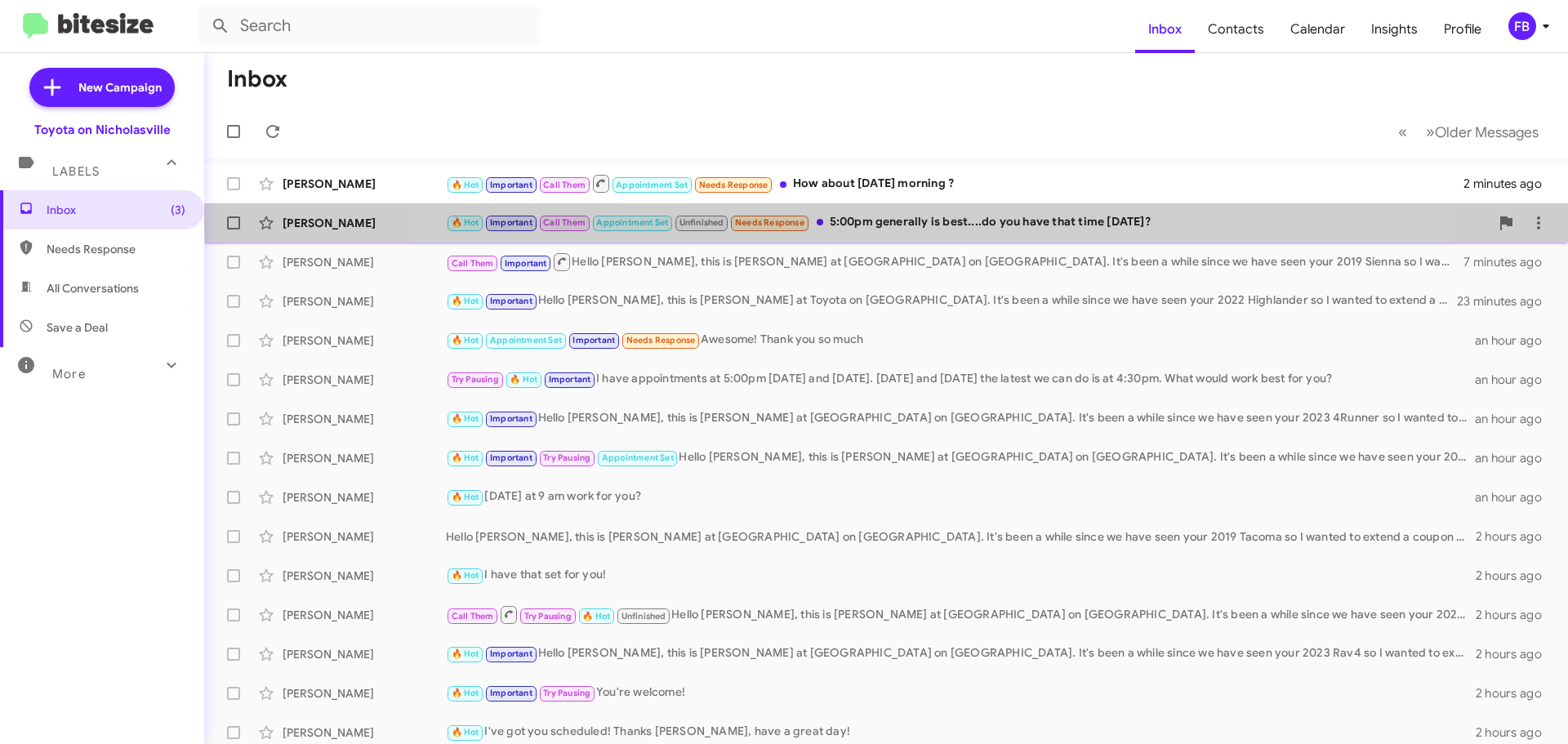
click at [925, 218] on div "🔥 Hot Important Call Them Appointment Set Unfinished Needs Response 5:00pm gene…" at bounding box center [968, 222] width 1044 height 19
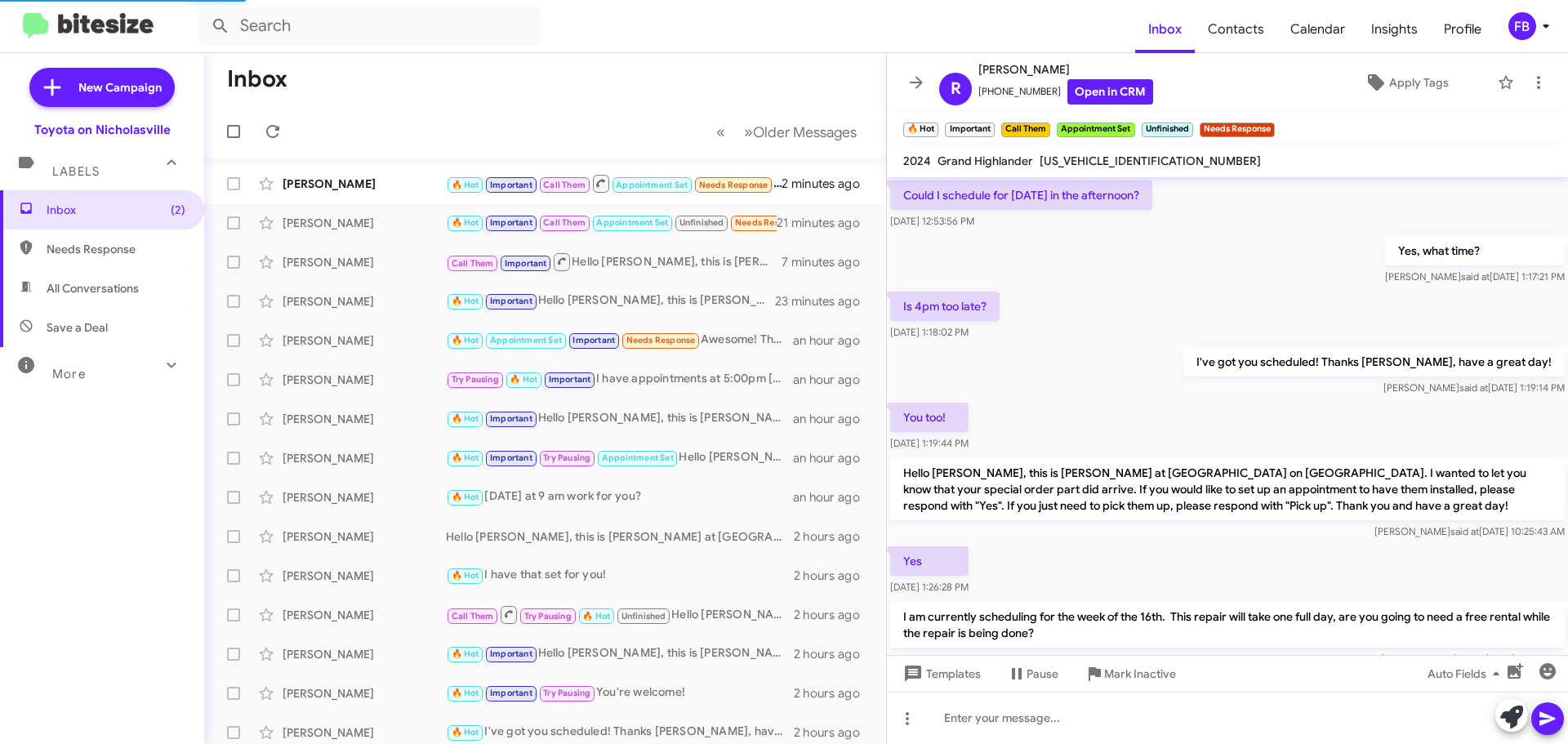
scroll to position [780, 0]
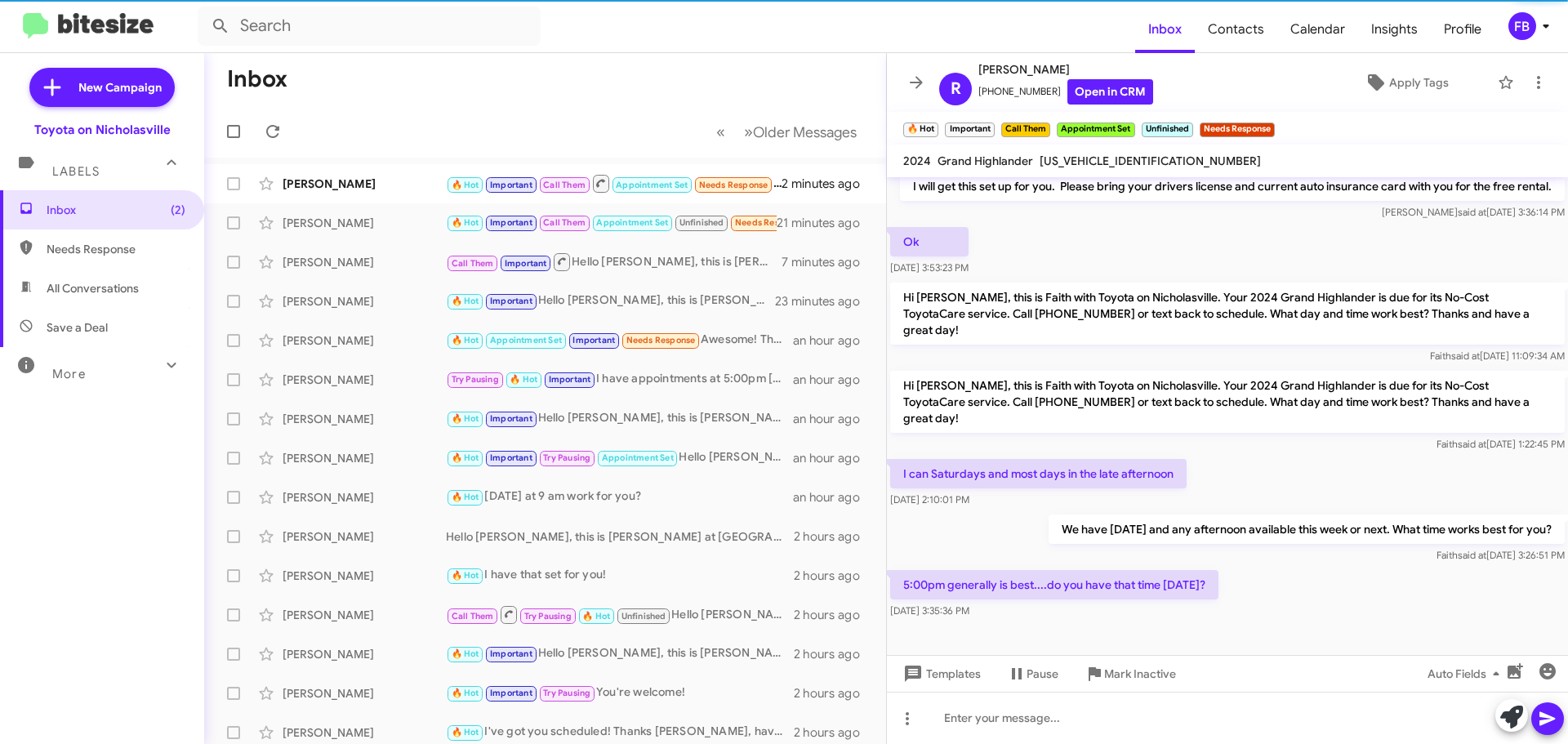
click at [1117, 167] on span "[US_VEHICLE_IDENTIFICATION_NUMBER]" at bounding box center [1151, 161] width 222 height 14
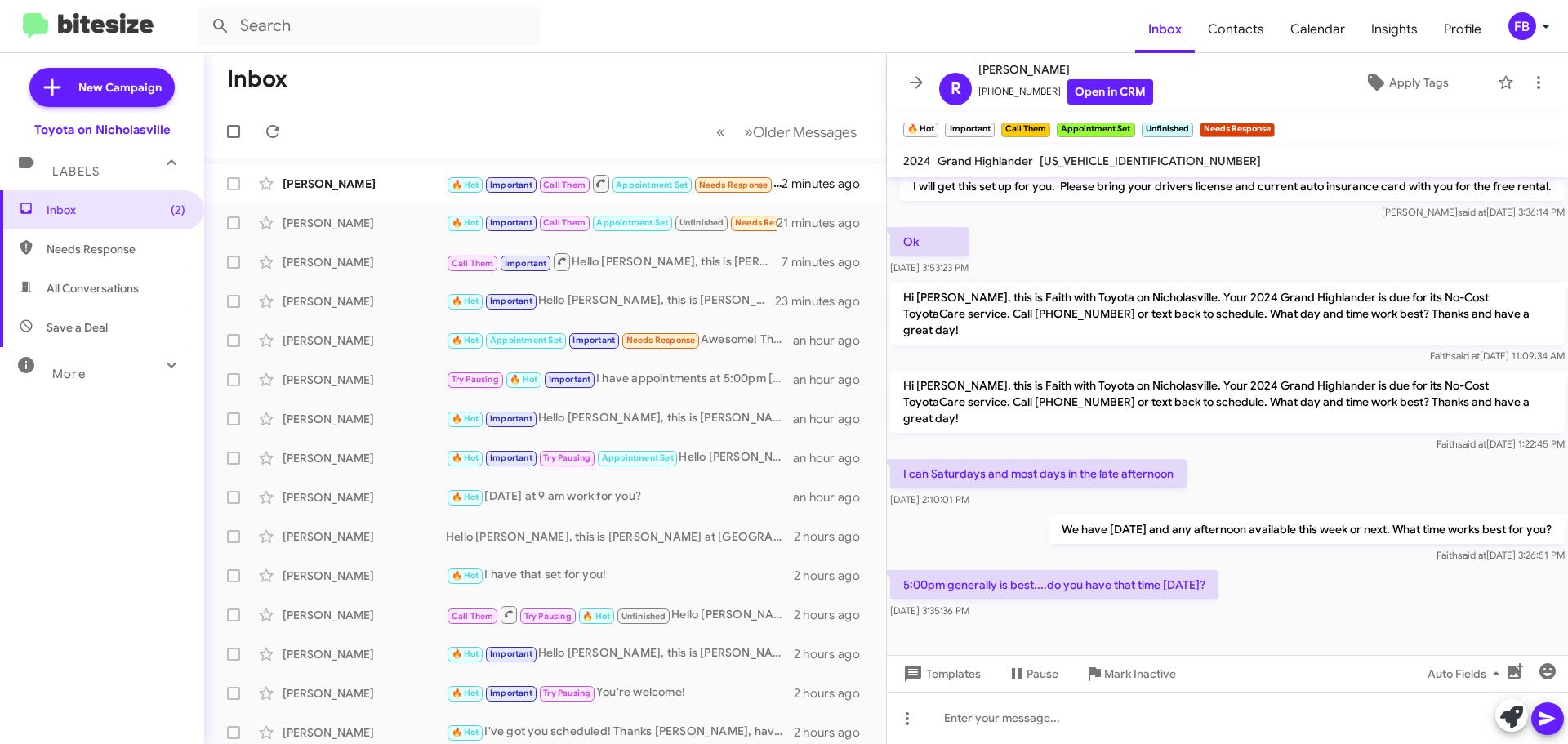
click at [1117, 167] on span "[US_VEHICLE_IDENTIFICATION_NUMBER]" at bounding box center [1151, 161] width 222 height 14
copy span "[US_VEHICLE_IDENTIFICATION_NUMBER]"
click at [964, 668] on span "Templates" at bounding box center [941, 673] width 81 height 29
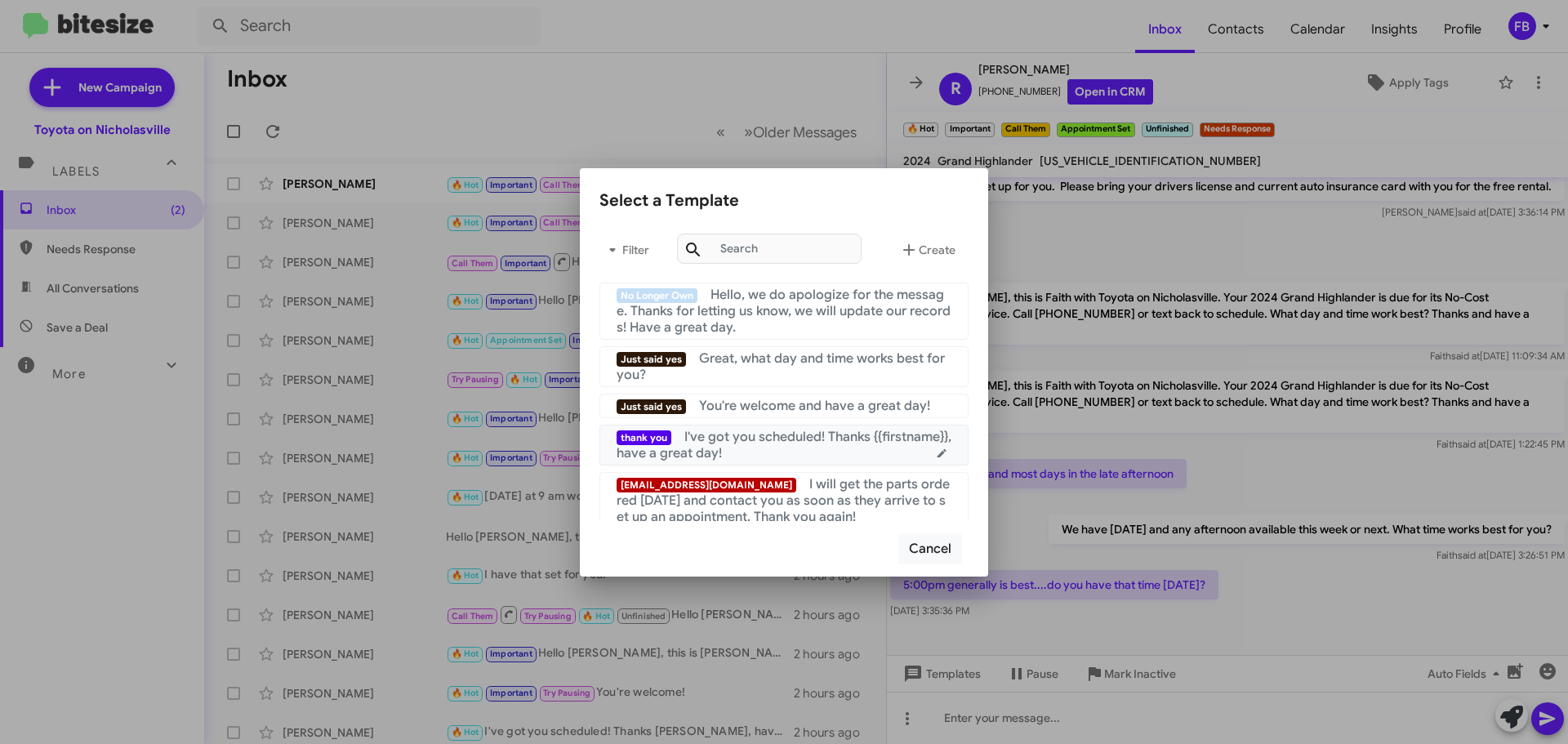
click at [833, 444] on span "I've got you scheduled! Thanks {{firstname}}, have a great day!" at bounding box center [784, 445] width 335 height 33
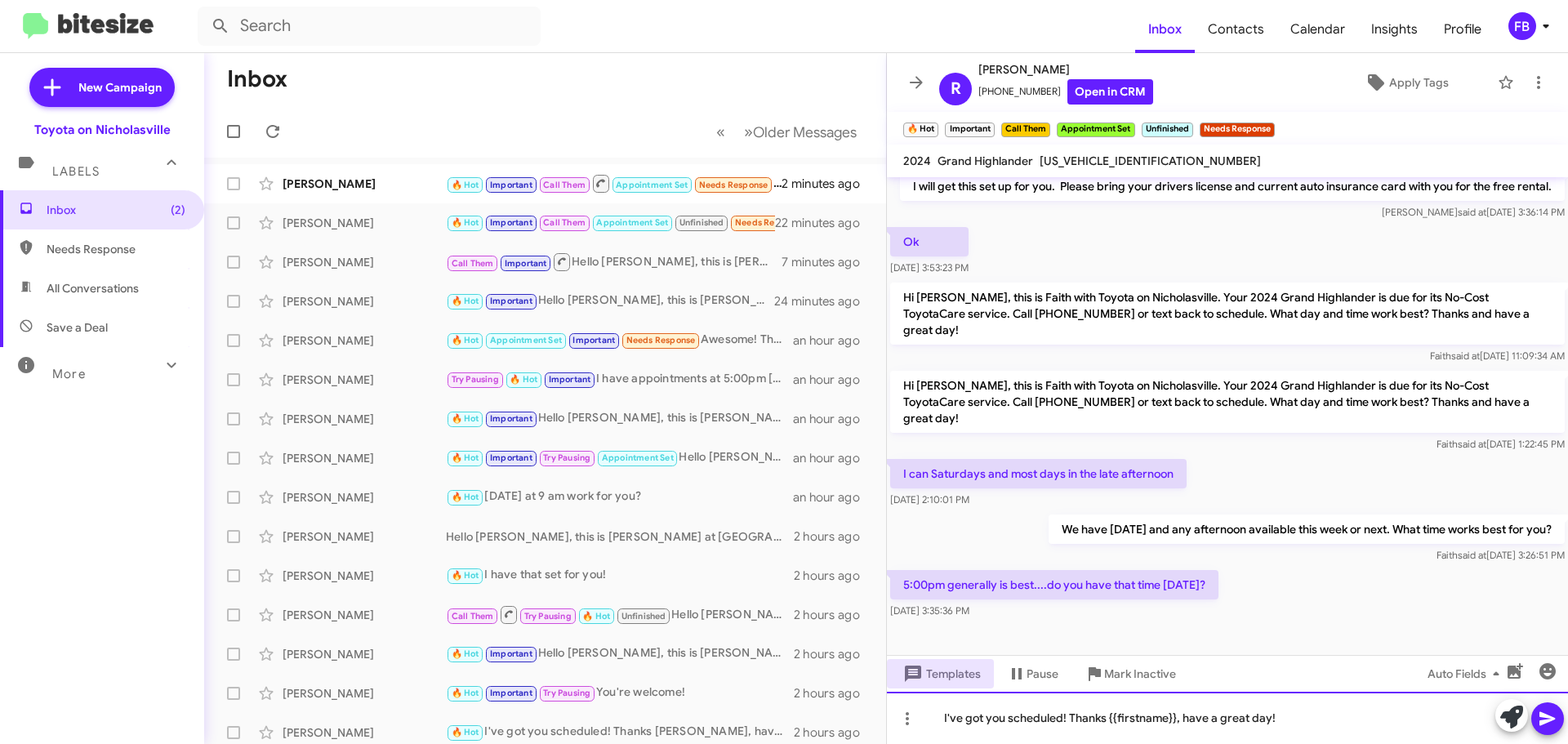
click at [943, 720] on div "I've got you scheduled! Thanks {{firstname}}, have a great day!" at bounding box center [1228, 717] width 682 height 53
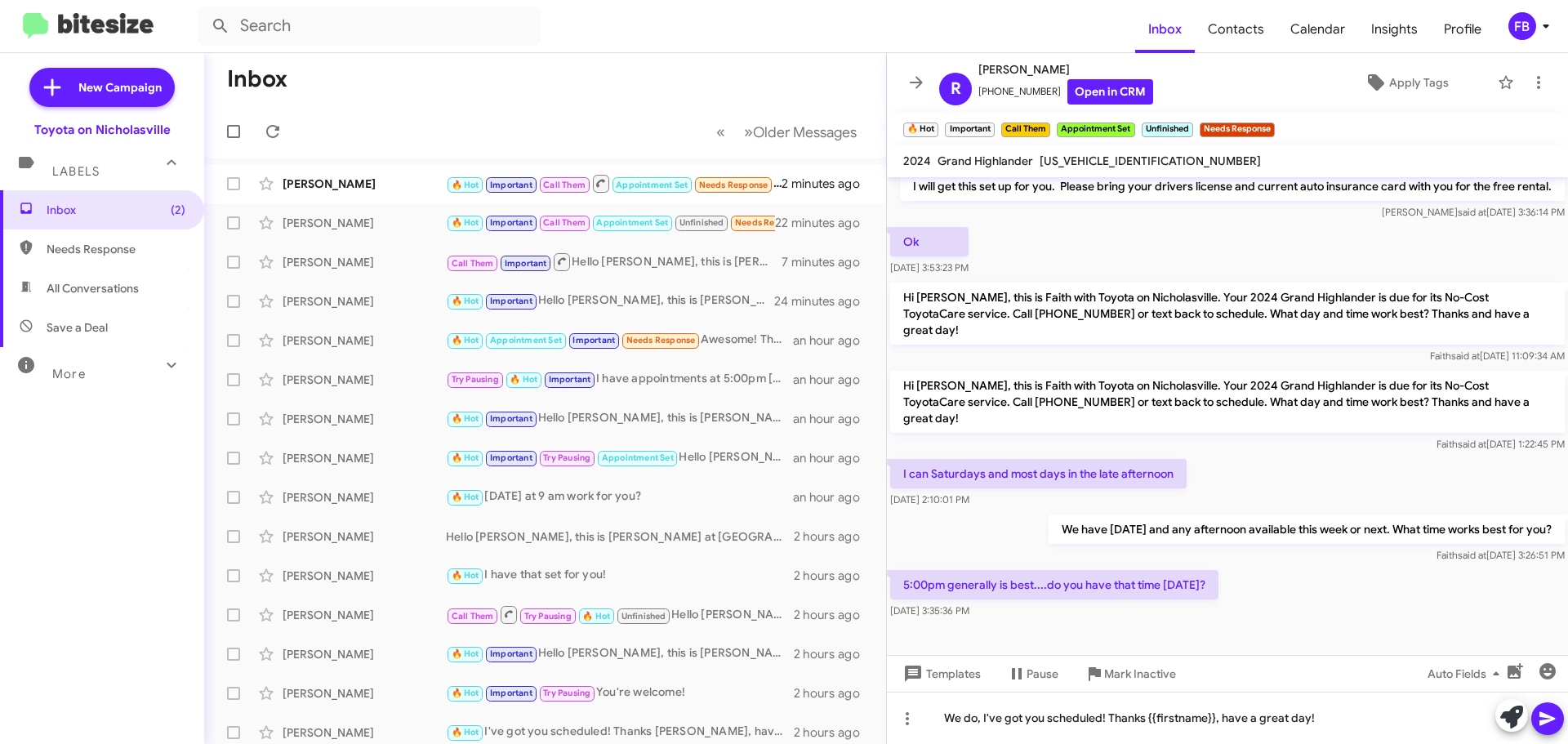
click at [1559, 723] on button at bounding box center [1547, 718] width 33 height 33
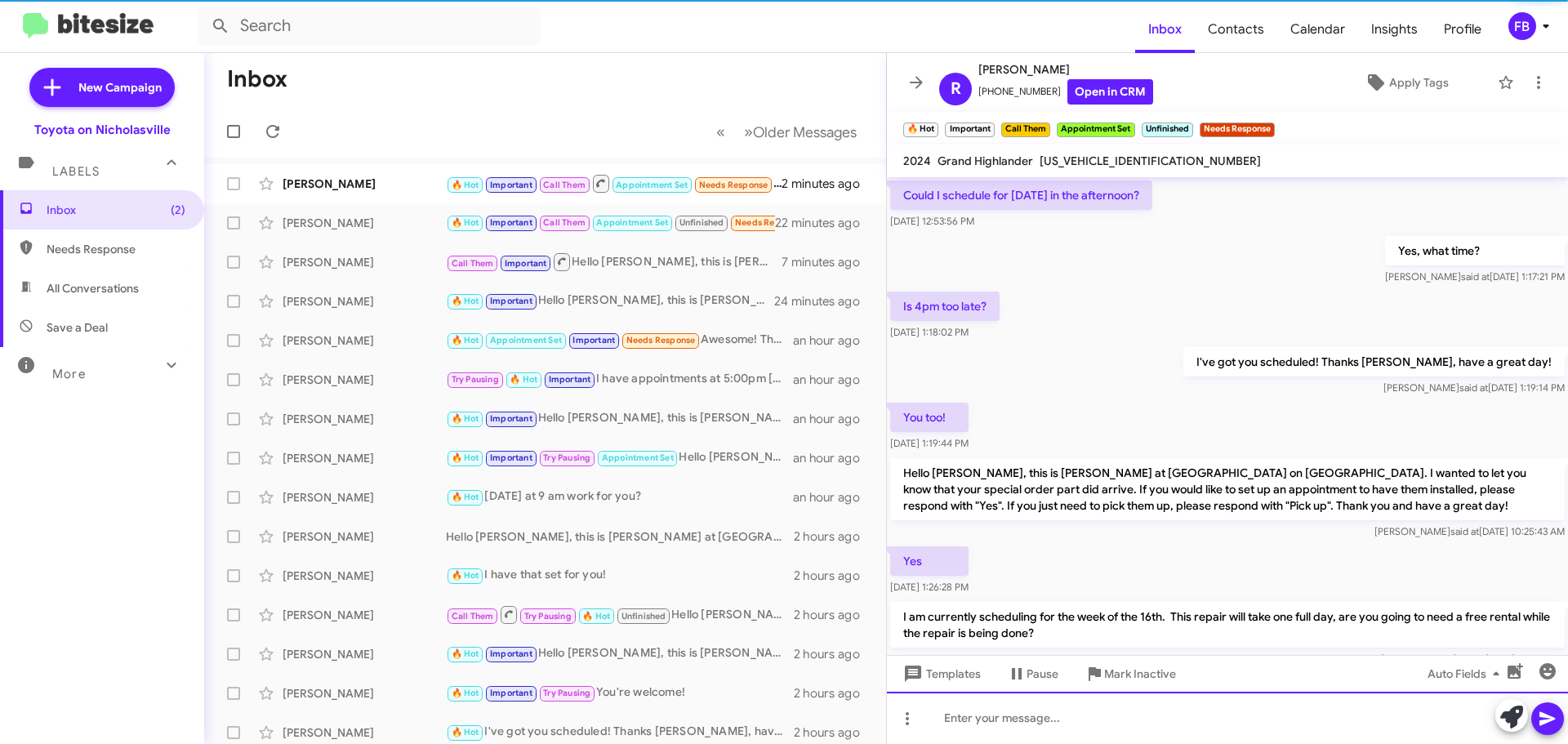
scroll to position [81, 0]
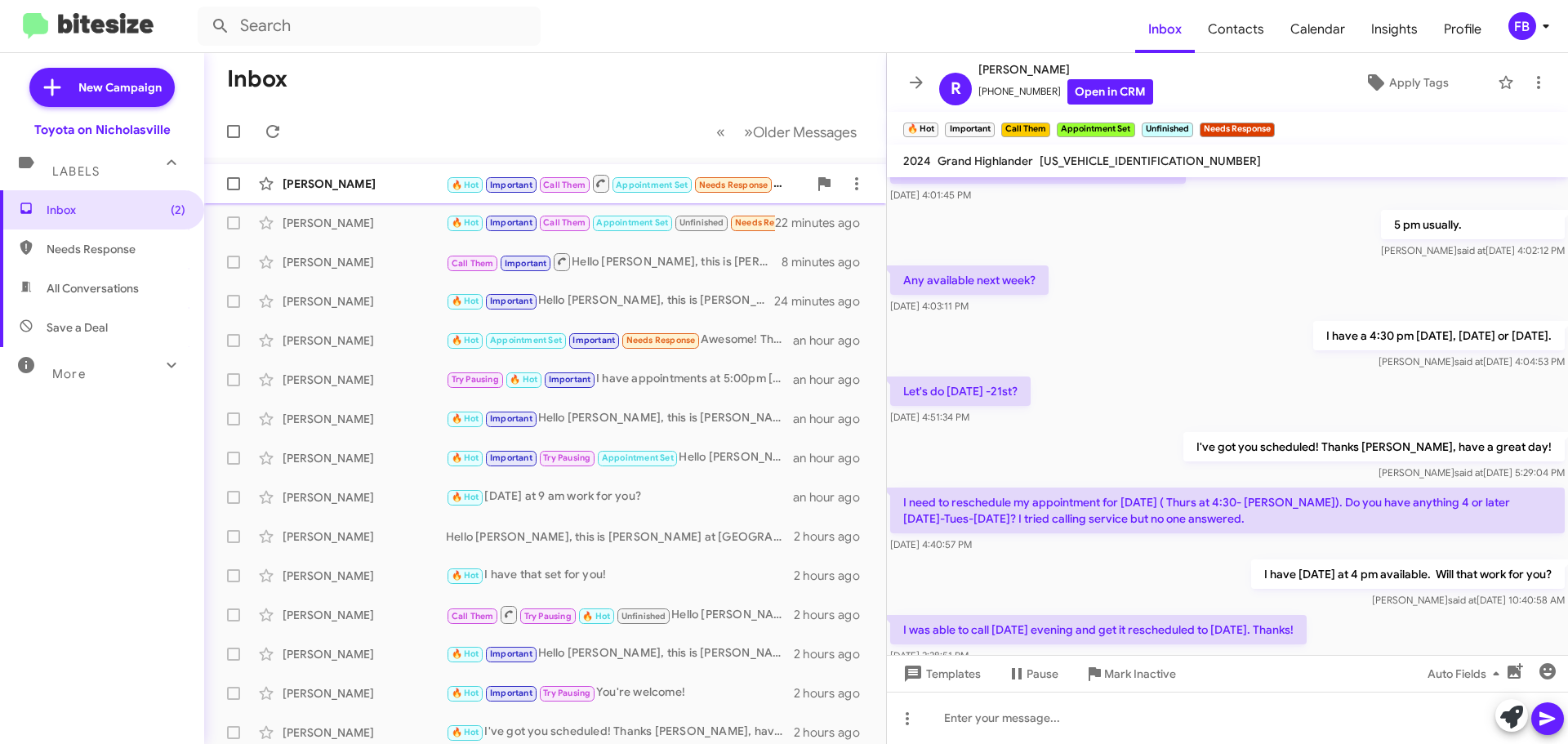
drag, startPoint x: 347, startPoint y: 176, endPoint x: 367, endPoint y: 177, distance: 20.0
click at [347, 176] on div "[PERSON_NAME]" at bounding box center [364, 184] width 164 height 16
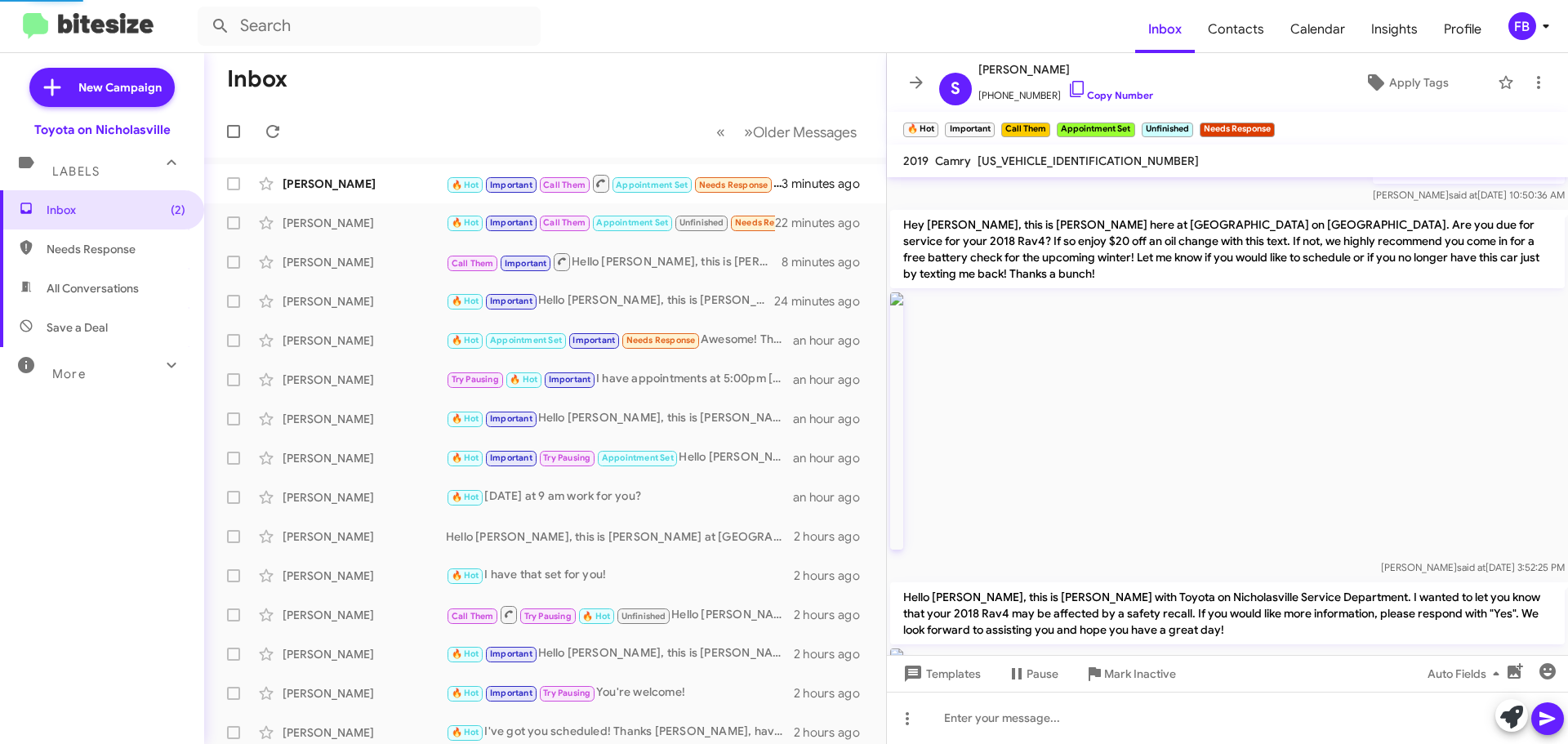
scroll to position [1444, 0]
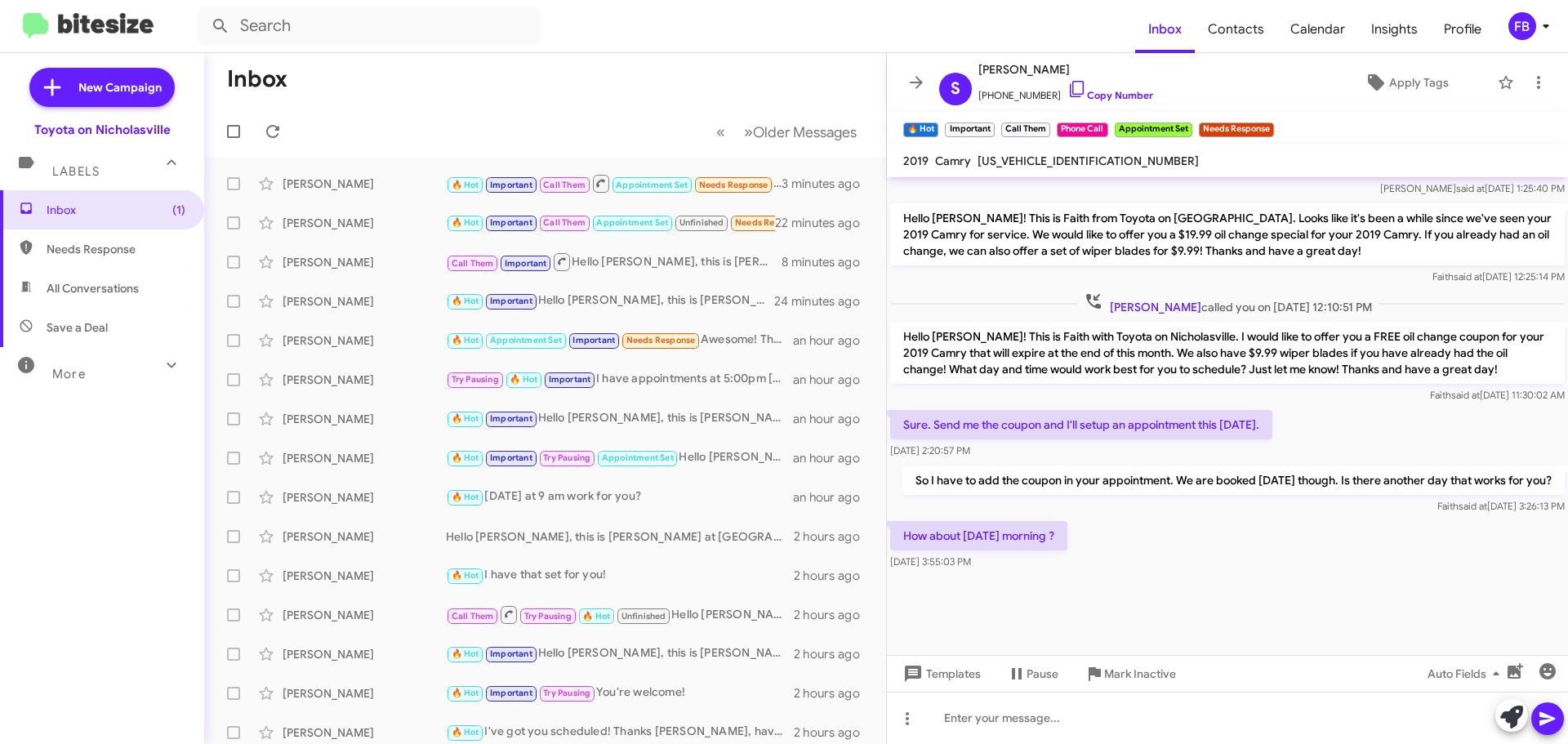
click at [1038, 157] on span "[US_VEHICLE_IDENTIFICATION_NUMBER]" at bounding box center [1088, 161] width 222 height 14
copy span "[US_VEHICLE_IDENTIFICATION_NUMBER]"
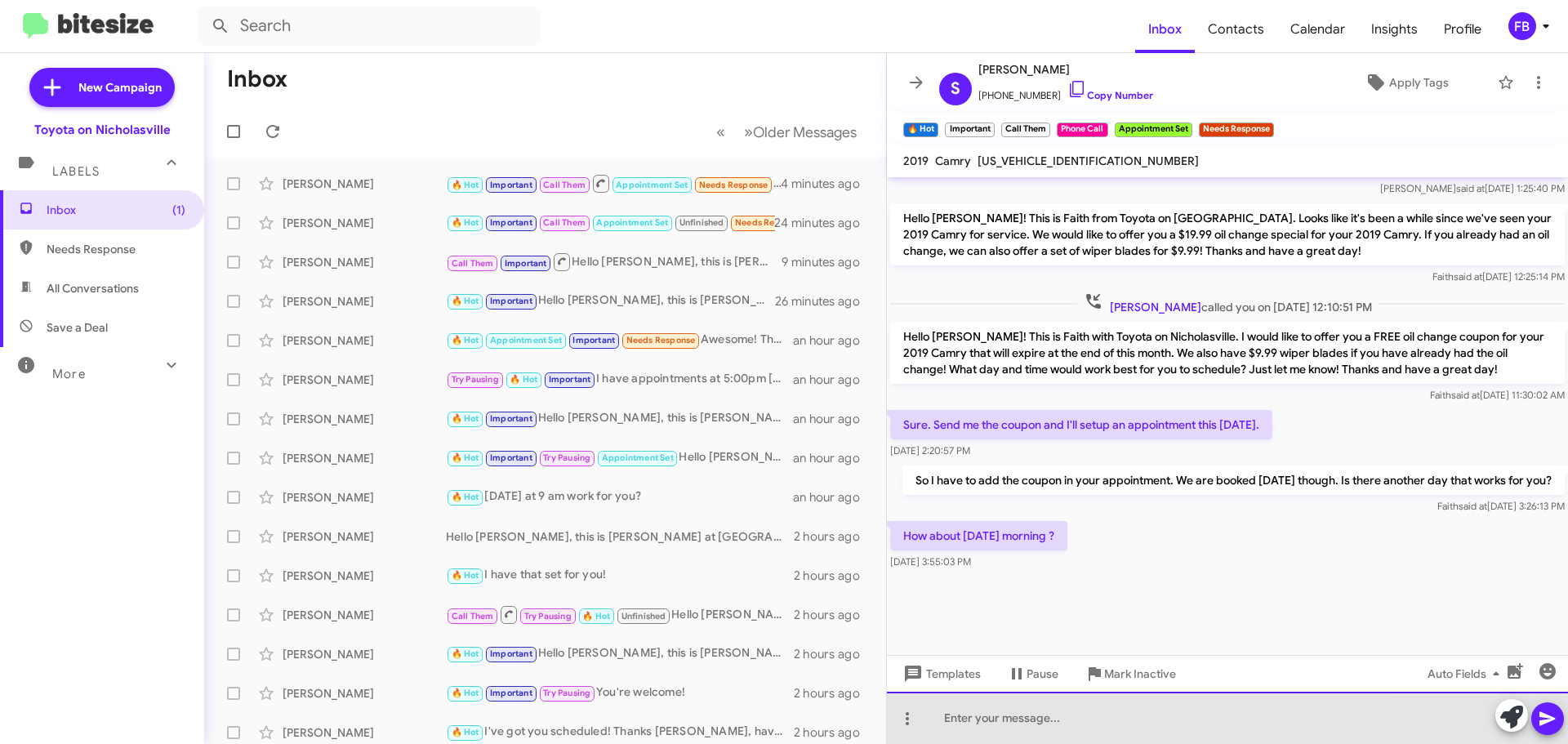
click at [963, 725] on div at bounding box center [1228, 717] width 682 height 53
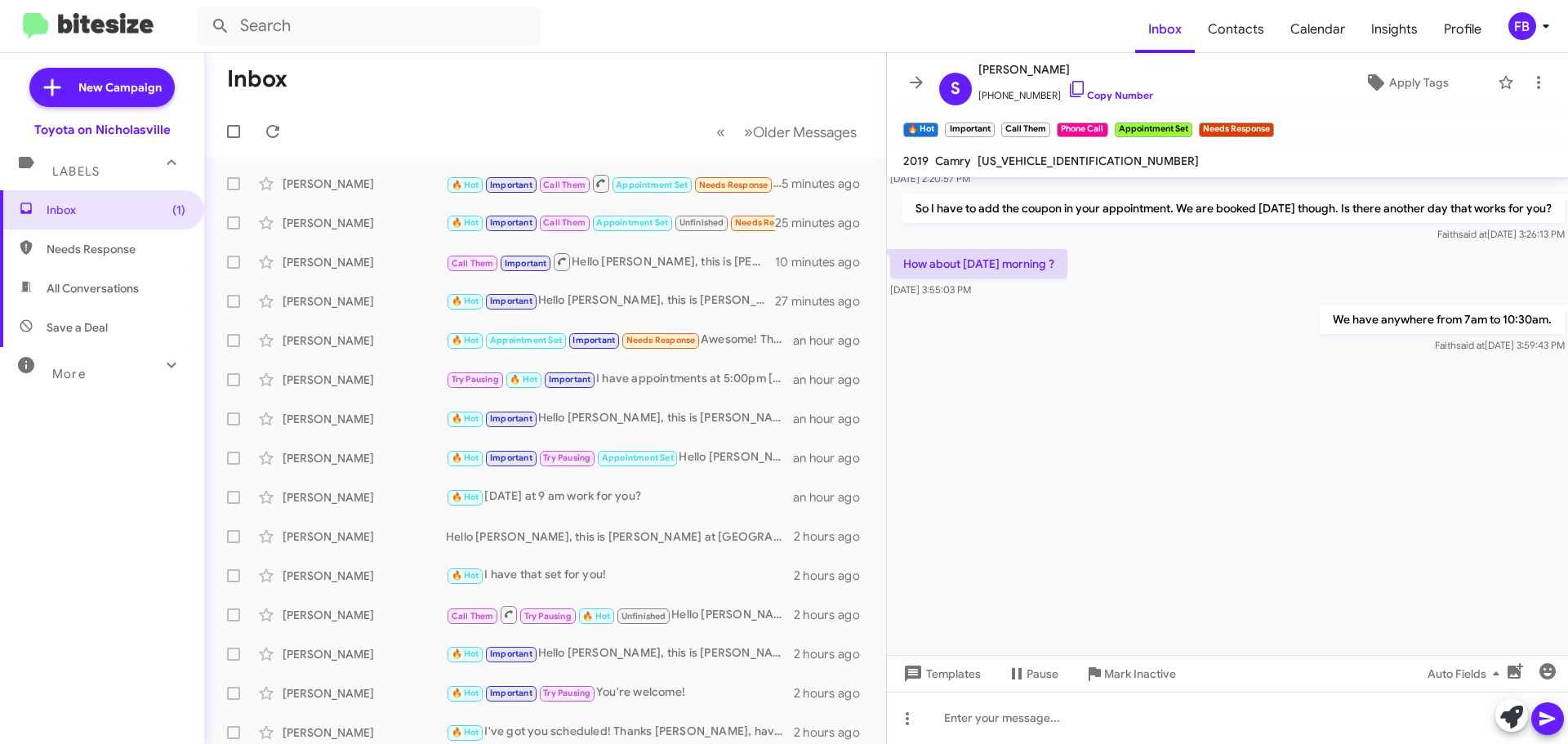
scroll to position [5622, 0]
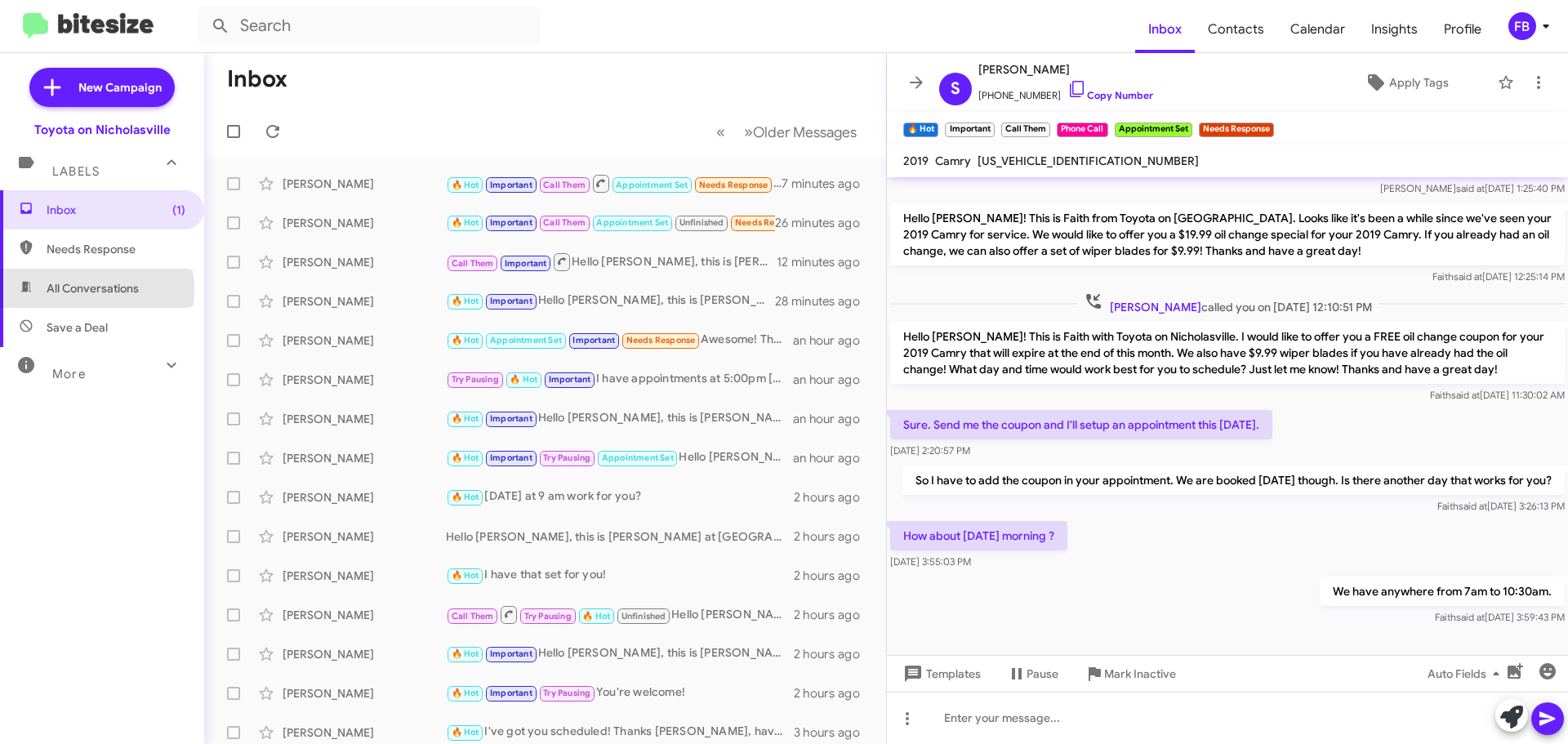
click at [94, 290] on span "All Conversations" at bounding box center [92, 288] width 92 height 16
type input "in:all-conversations"
